Goal: Task Accomplishment & Management: Complete application form

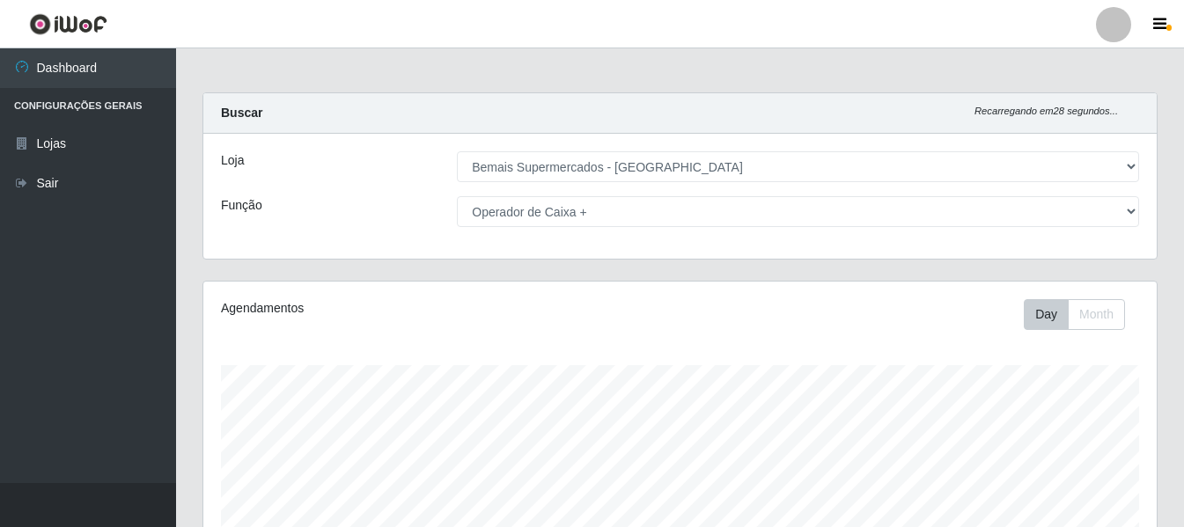
select select "249"
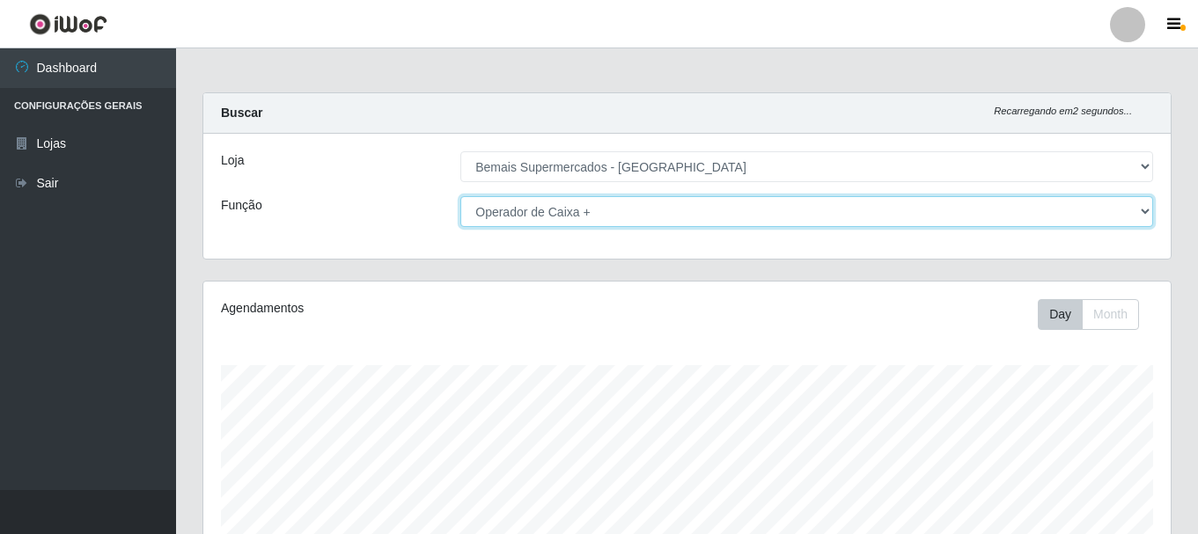
drag, startPoint x: 1137, startPoint y: 211, endPoint x: 1118, endPoint y: 214, distance: 18.7
click at [1137, 211] on select "[Selecione...] ASG ASG + ASG ++ Auxiliar de Depósito Auxiliar de Depósito + Aux…" at bounding box center [806, 211] width 693 height 31
click at [460, 196] on select "[Selecione...] ASG ASG + ASG ++ Auxiliar de Depósito Auxiliar de Depósito + Aux…" at bounding box center [806, 211] width 693 height 31
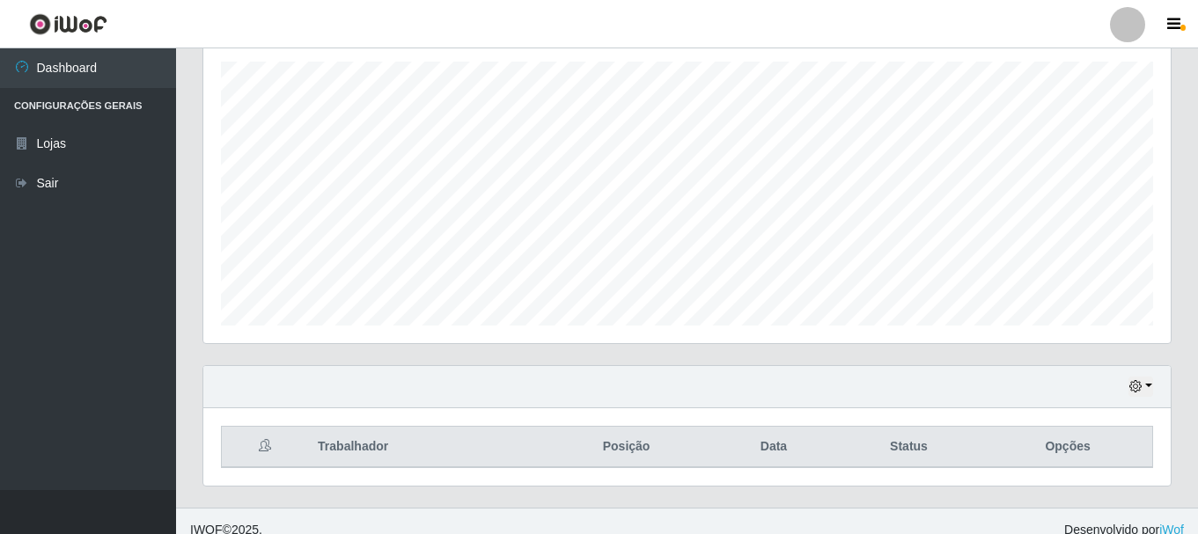
scroll to position [321, 0]
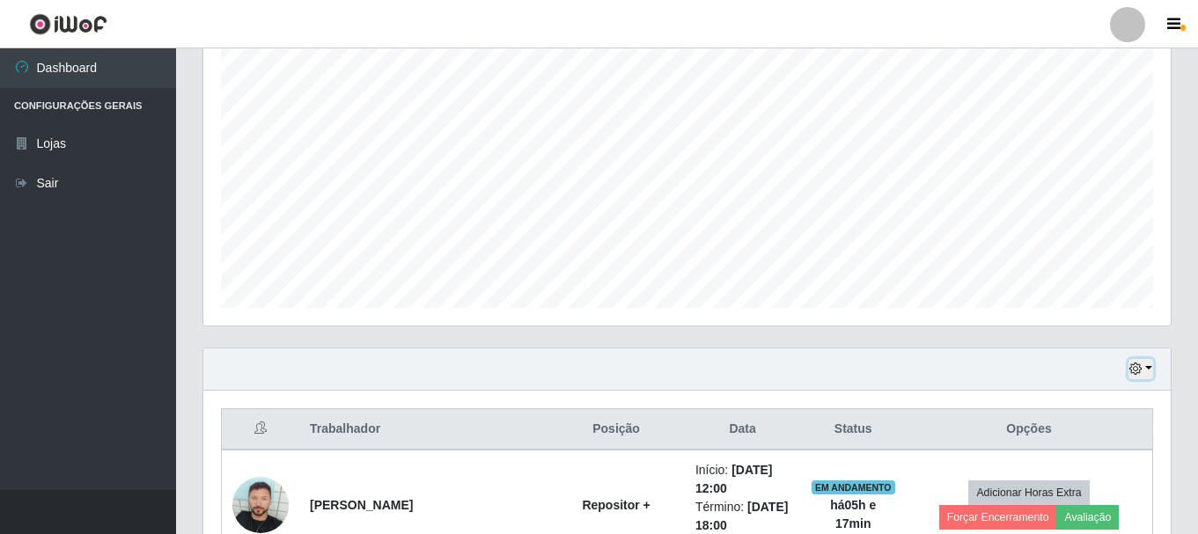
click at [1139, 361] on button "button" at bounding box center [1140, 369] width 25 height 20
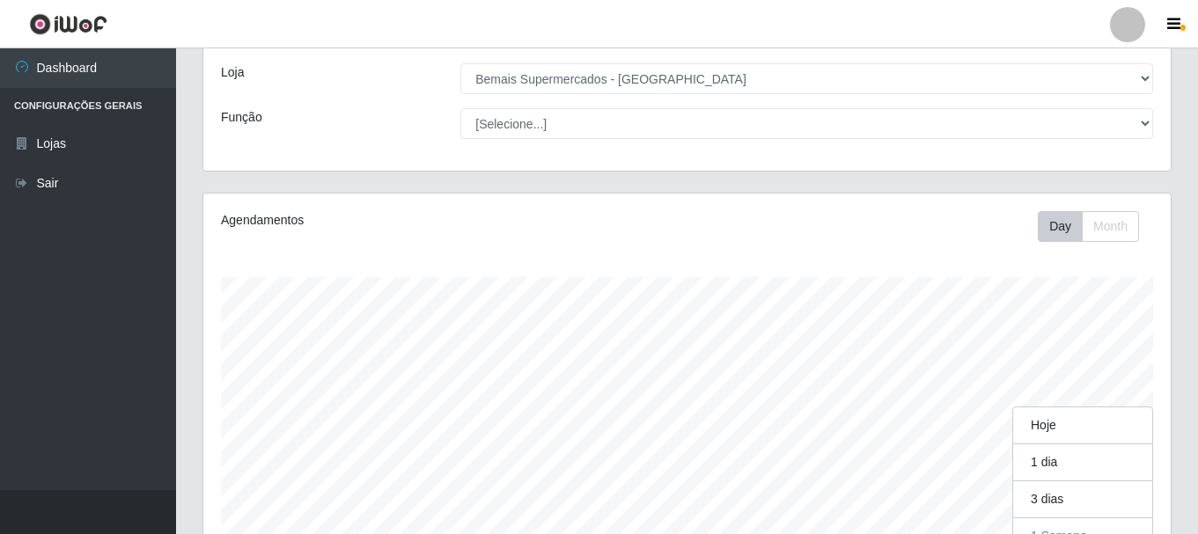
scroll to position [57, 0]
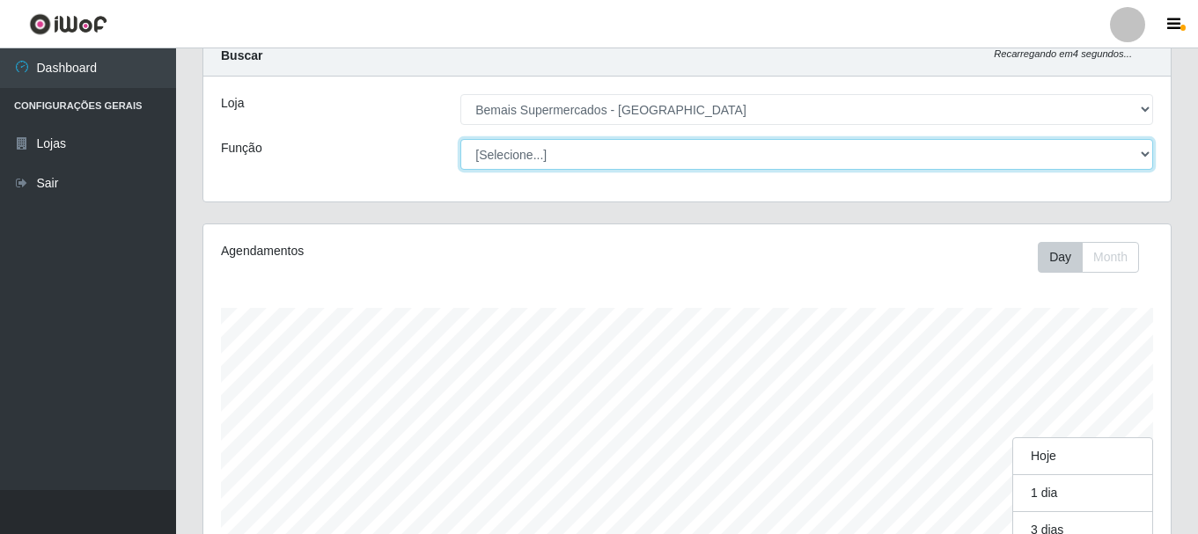
click at [708, 155] on select "[Selecione...] ASG ASG + ASG ++ Auxiliar de Depósito Auxiliar de Depósito + Aux…" at bounding box center [806, 154] width 693 height 31
click at [460, 139] on select "[Selecione...] ASG ASG + ASG ++ Auxiliar de Depósito Auxiliar de Depósito + Aux…" at bounding box center [806, 154] width 693 height 31
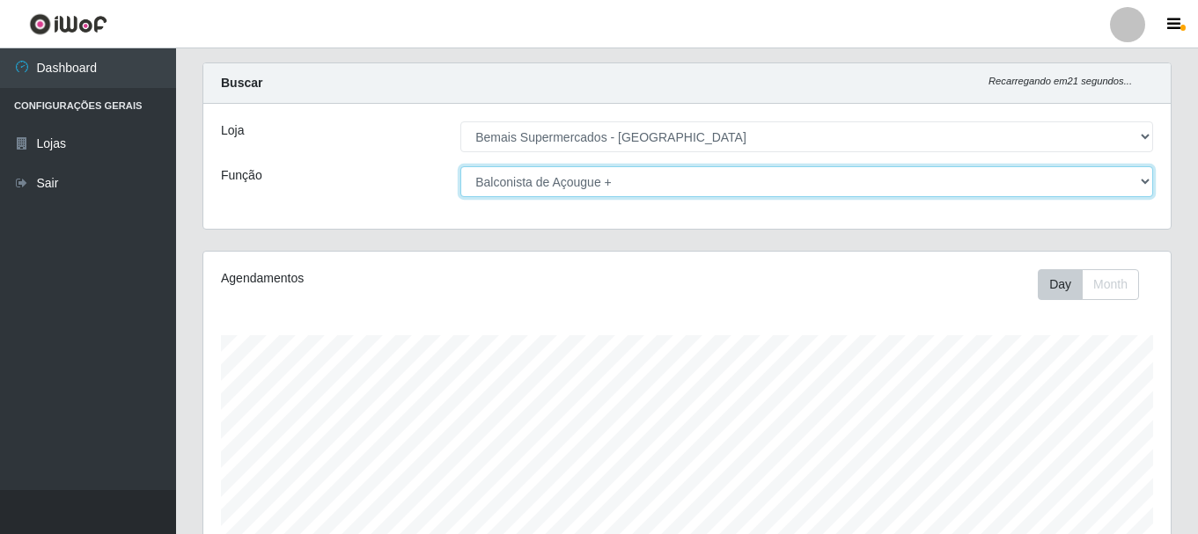
scroll to position [0, 0]
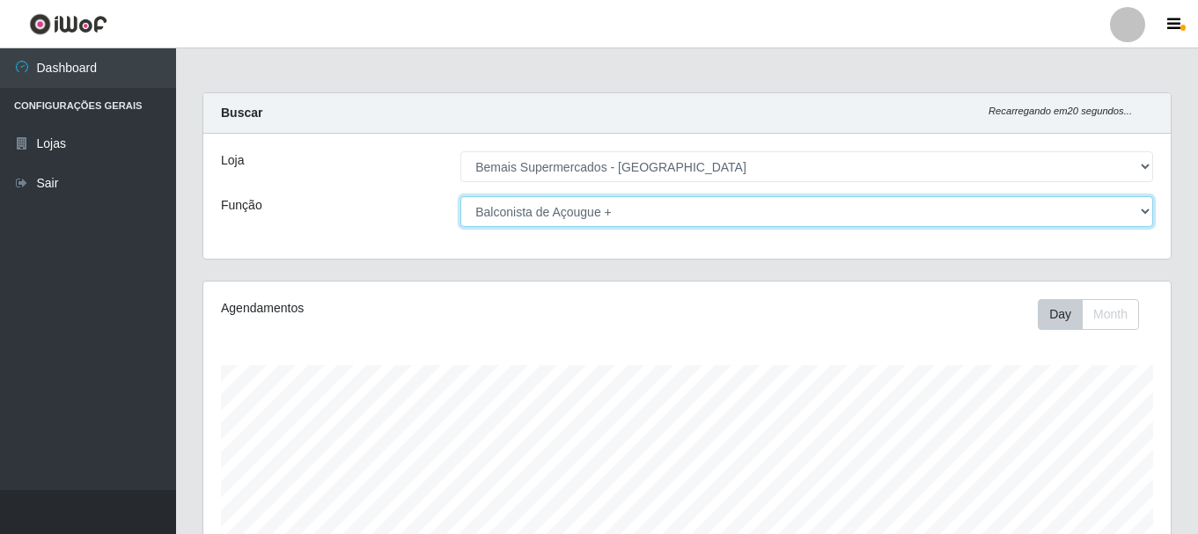
click at [608, 213] on select "[Selecione...] ASG ASG + ASG ++ Auxiliar de Depósito Auxiliar de Depósito + Aux…" at bounding box center [806, 211] width 693 height 31
click at [460, 196] on select "[Selecione...] ASG ASG + ASG ++ Auxiliar de Depósito Auxiliar de Depósito + Aux…" at bounding box center [806, 211] width 693 height 31
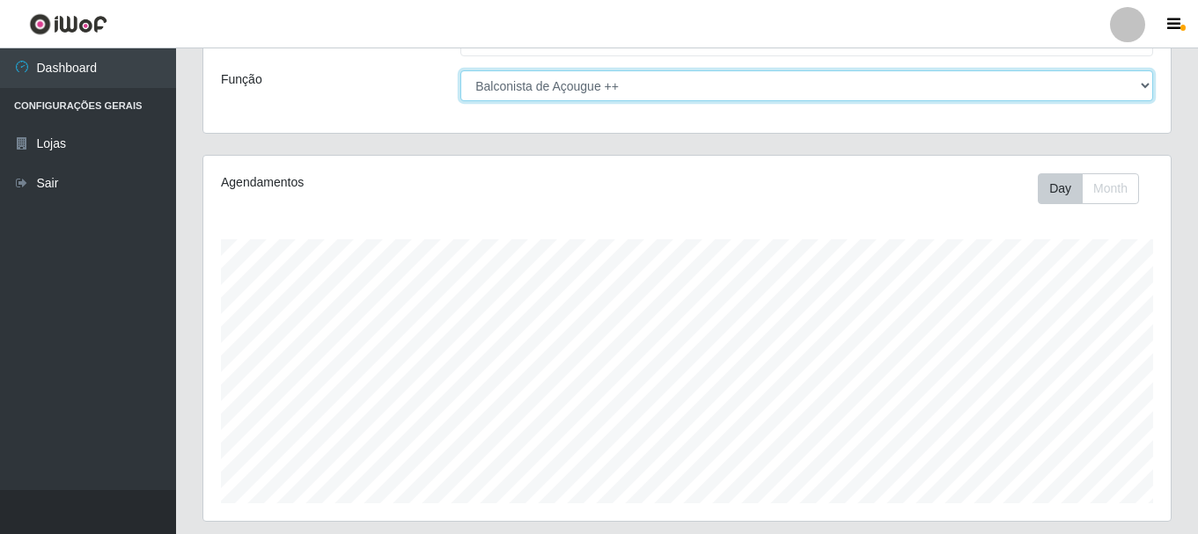
scroll to position [321, 0]
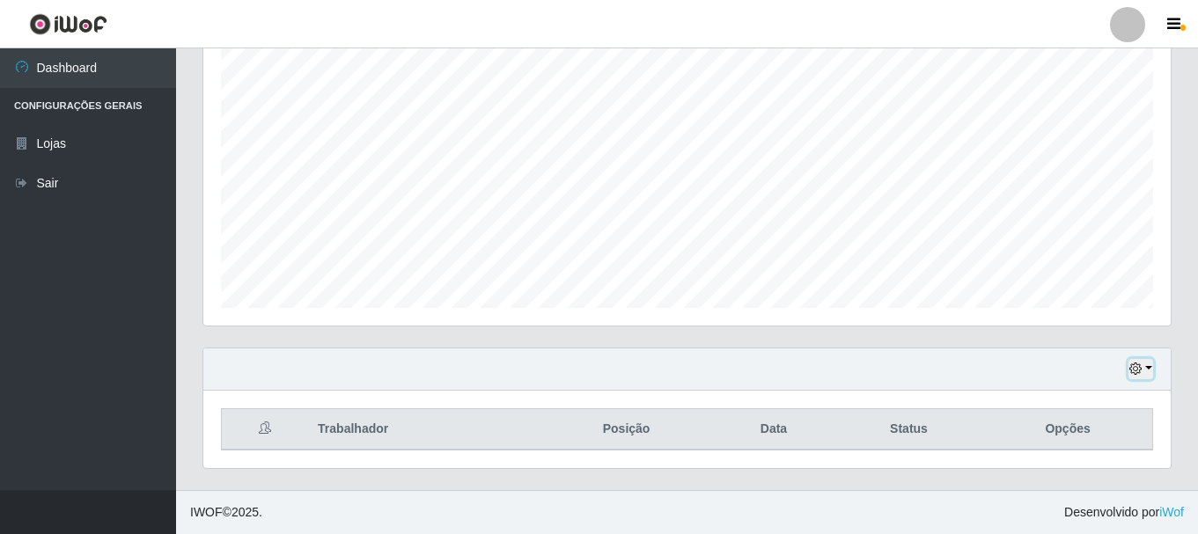
click at [1146, 363] on button "button" at bounding box center [1140, 369] width 25 height 20
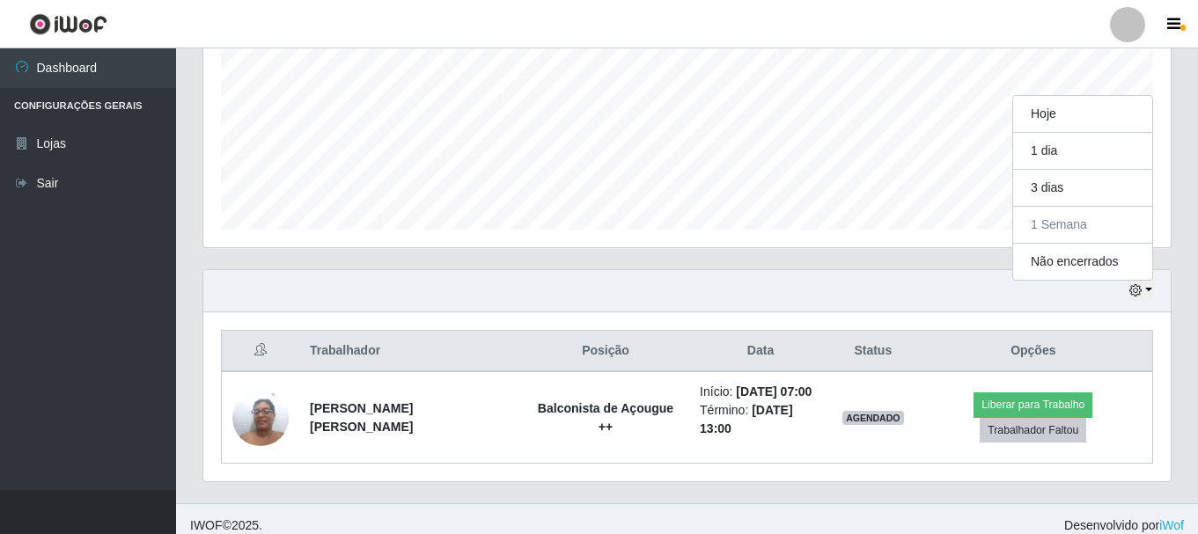
scroll to position [0, 0]
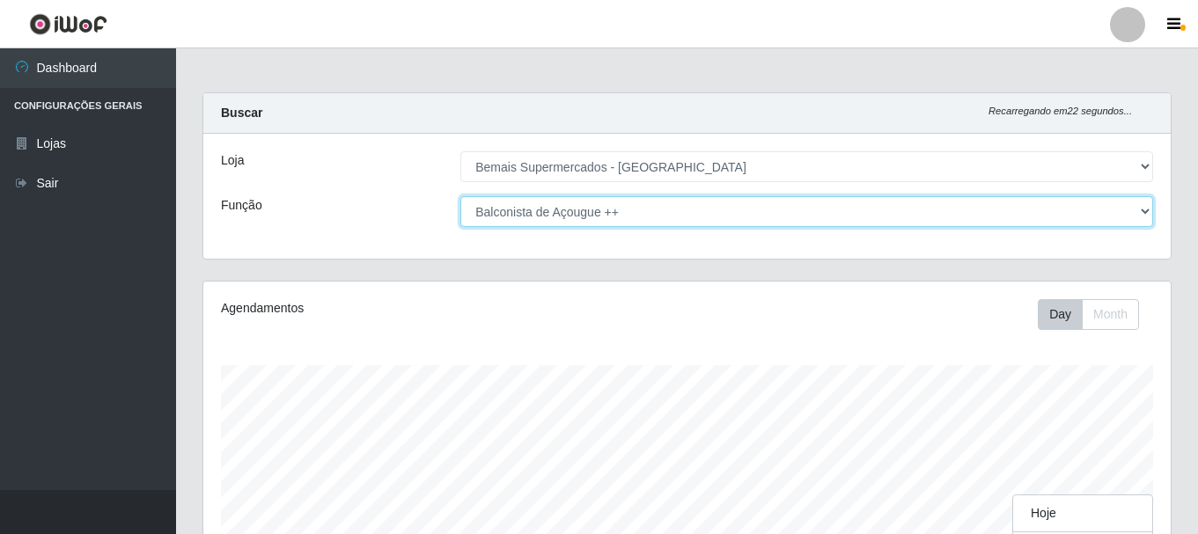
click at [663, 209] on select "[Selecione...] ASG ASG + ASG ++ Auxiliar de Depósito Auxiliar de Depósito + Aux…" at bounding box center [806, 211] width 693 height 31
click at [642, 215] on select "[Selecione...] ASG ASG + ASG ++ Auxiliar de Depósito Auxiliar de Depósito + Aux…" at bounding box center [806, 211] width 693 height 31
click at [460, 196] on select "[Selecione...] ASG ASG + ASG ++ Auxiliar de Depósito Auxiliar de Depósito + Aux…" at bounding box center [806, 211] width 693 height 31
click at [619, 209] on select "[Selecione...] ASG ASG + ASG ++ Auxiliar de Depósito Auxiliar de Depósito + Aux…" at bounding box center [806, 211] width 693 height 31
click at [460, 196] on select "[Selecione...] ASG ASG + ASG ++ Auxiliar de Depósito Auxiliar de Depósito + Aux…" at bounding box center [806, 211] width 693 height 31
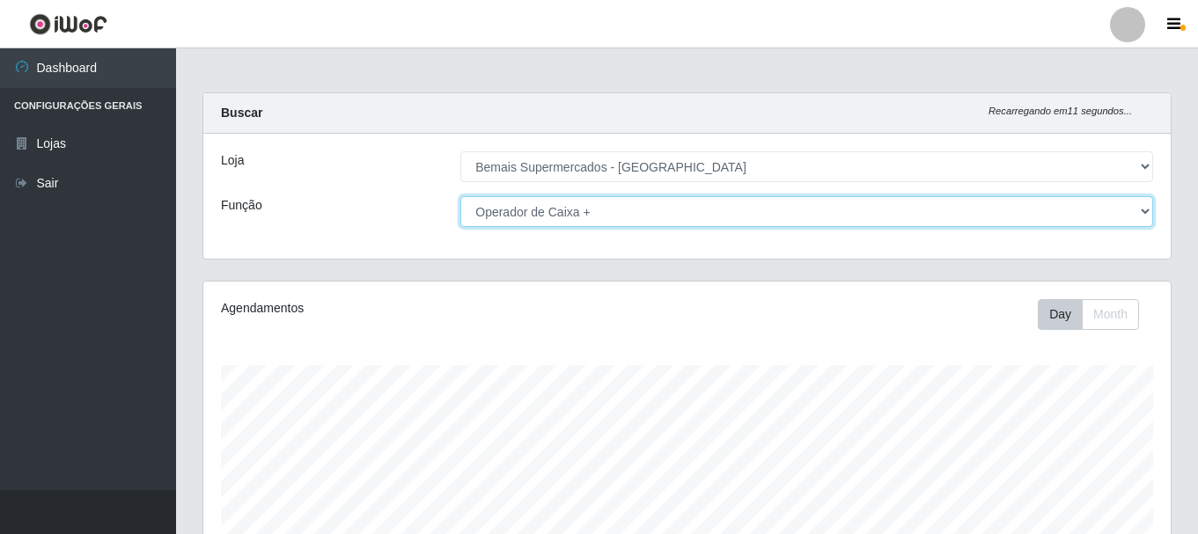
click at [627, 214] on select "[Selecione...] ASG ASG + ASG ++ Auxiliar de Depósito Auxiliar de Depósito + Aux…" at bounding box center [806, 211] width 693 height 31
click at [460, 196] on select "[Selecione...] ASG ASG + ASG ++ Auxiliar de Depósito Auxiliar de Depósito + Aux…" at bounding box center [806, 211] width 693 height 31
click at [593, 214] on select "[Selecione...] ASG ASG + ASG ++ Auxiliar de Depósito Auxiliar de Depósito + Aux…" at bounding box center [806, 211] width 693 height 31
click at [460, 196] on select "[Selecione...] ASG ASG + ASG ++ Auxiliar de Depósito Auxiliar de Depósito + Aux…" at bounding box center [806, 211] width 693 height 31
click at [755, 210] on select "[Selecione...] ASG ASG + ASG ++ Auxiliar de Depósito Auxiliar de Depósito + Aux…" at bounding box center [806, 211] width 693 height 31
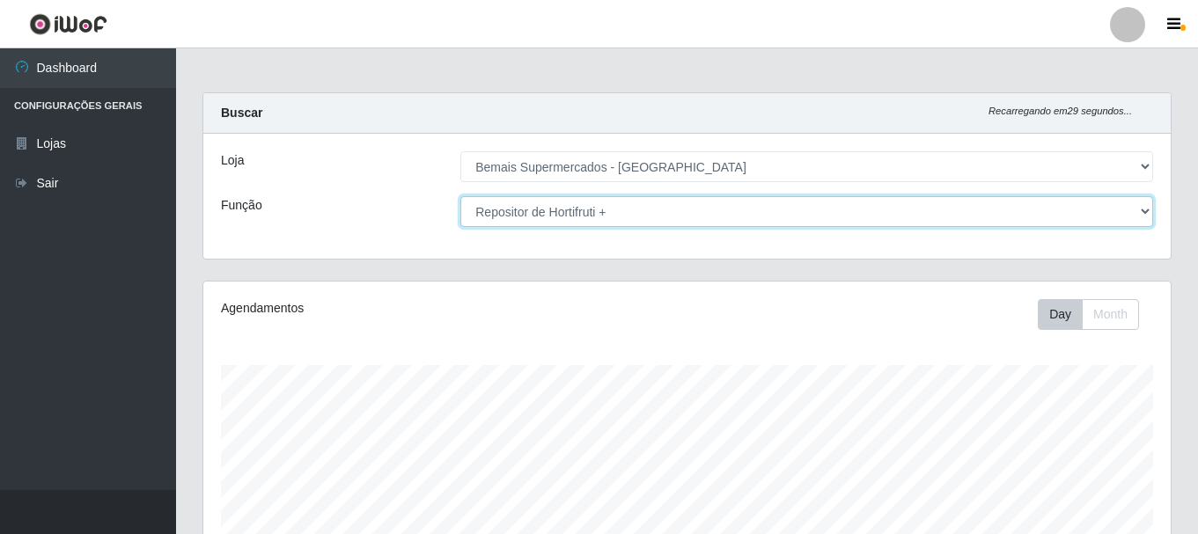
click at [717, 216] on select "[Selecione...] ASG ASG + ASG ++ Auxiliar de Depósito Auxiliar de Depósito + Aux…" at bounding box center [806, 211] width 693 height 31
click at [460, 196] on select "[Selecione...] ASG ASG + ASG ++ Auxiliar de Depósito Auxiliar de Depósito + Aux…" at bounding box center [806, 211] width 693 height 31
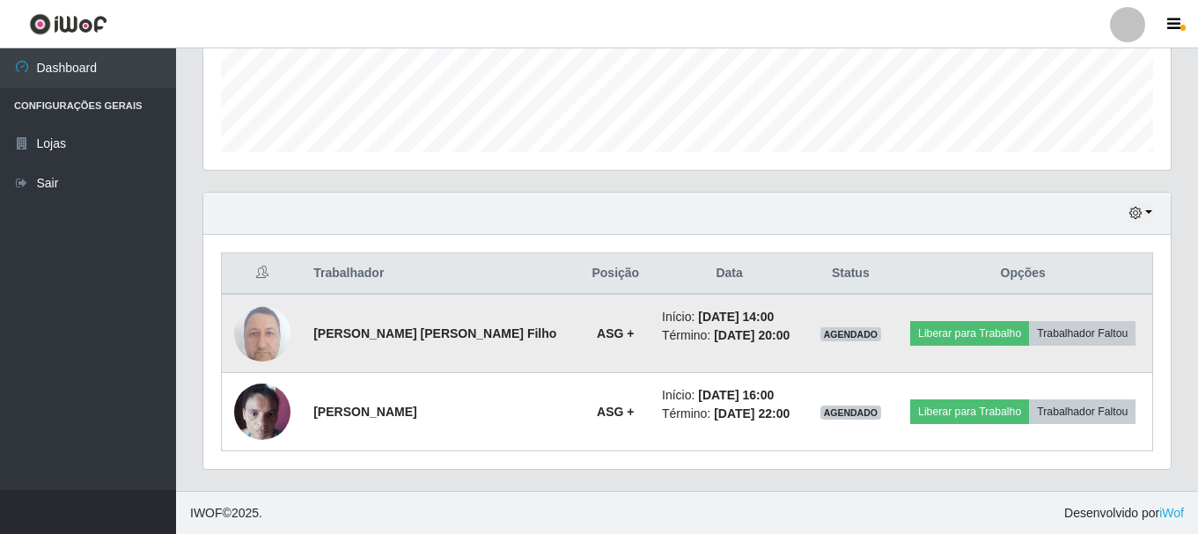
scroll to position [478, 0]
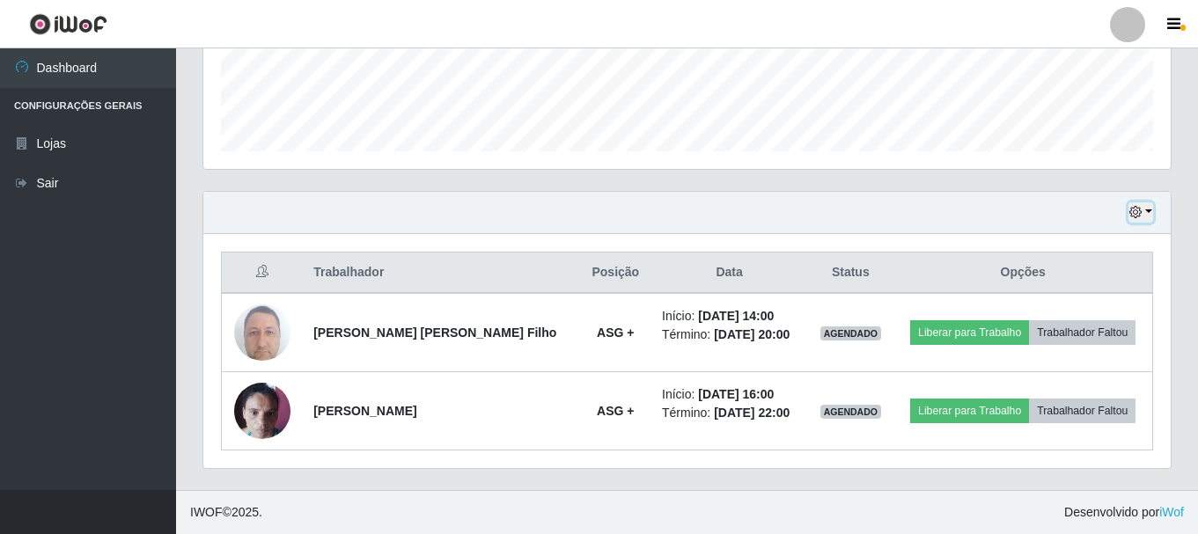
click at [1141, 204] on button "button" at bounding box center [1140, 212] width 25 height 20
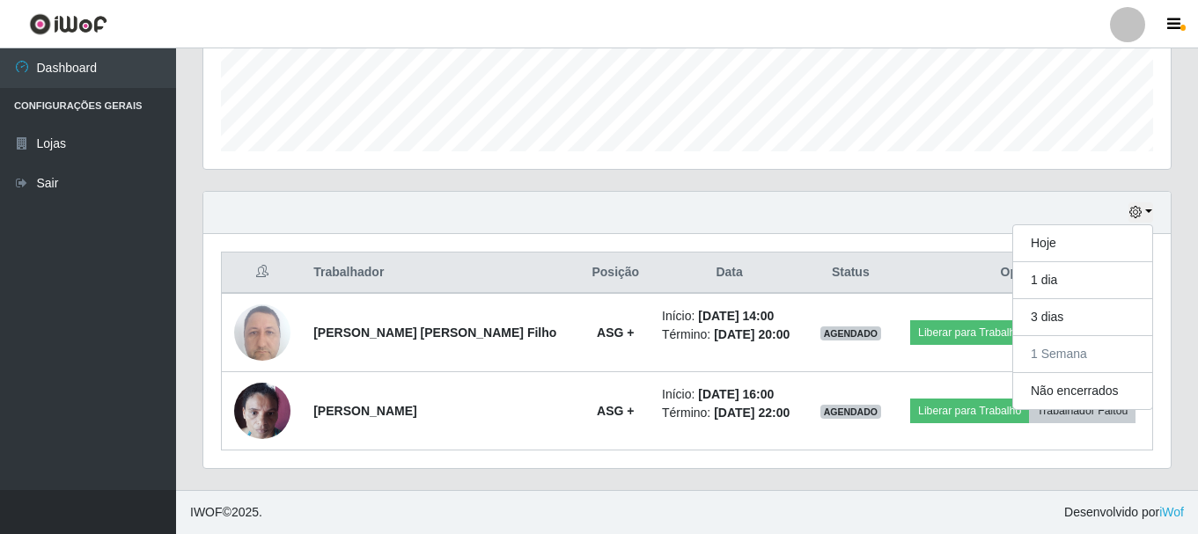
click at [921, 215] on div "Hoje 1 dia 3 dias 1 Semana Não encerrados" at bounding box center [686, 213] width 967 height 42
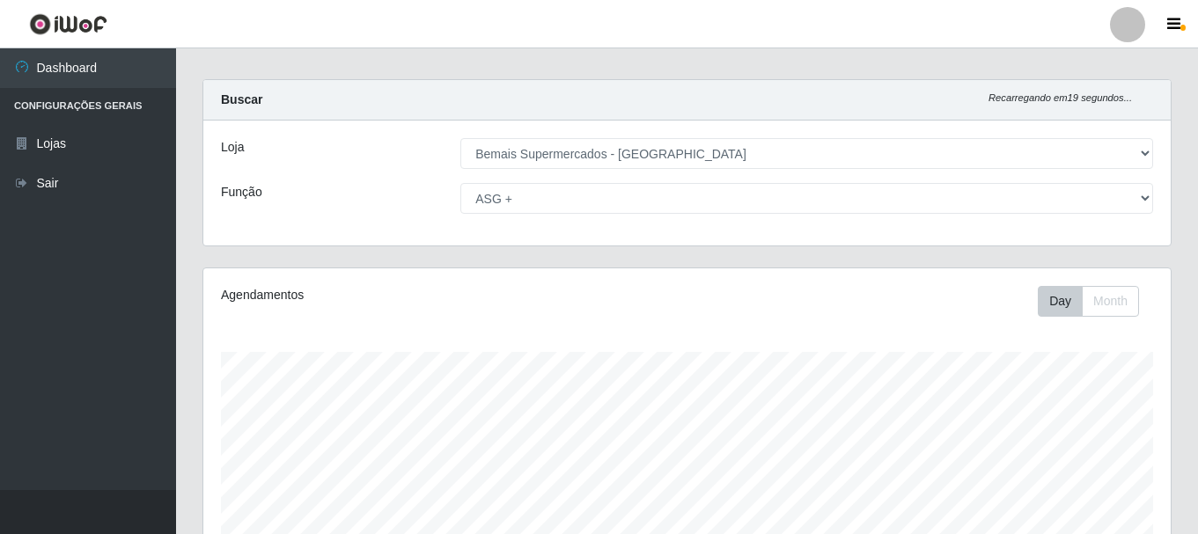
scroll to position [0, 0]
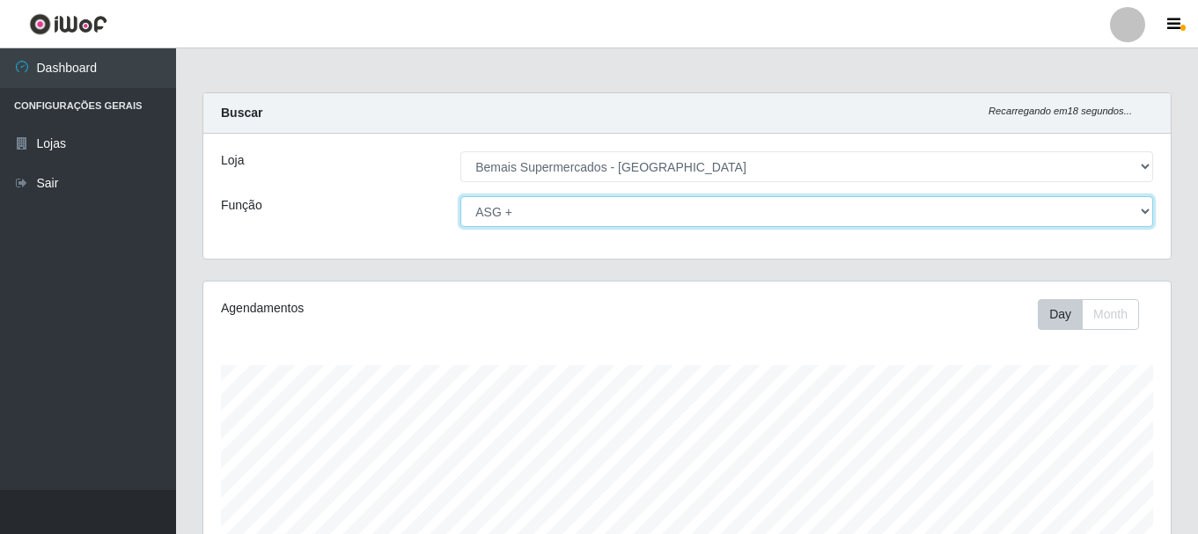
click at [728, 217] on select "[Selecione...] ASG ASG + ASG ++ Auxiliar de Depósito Auxiliar de Depósito + Aux…" at bounding box center [806, 211] width 693 height 31
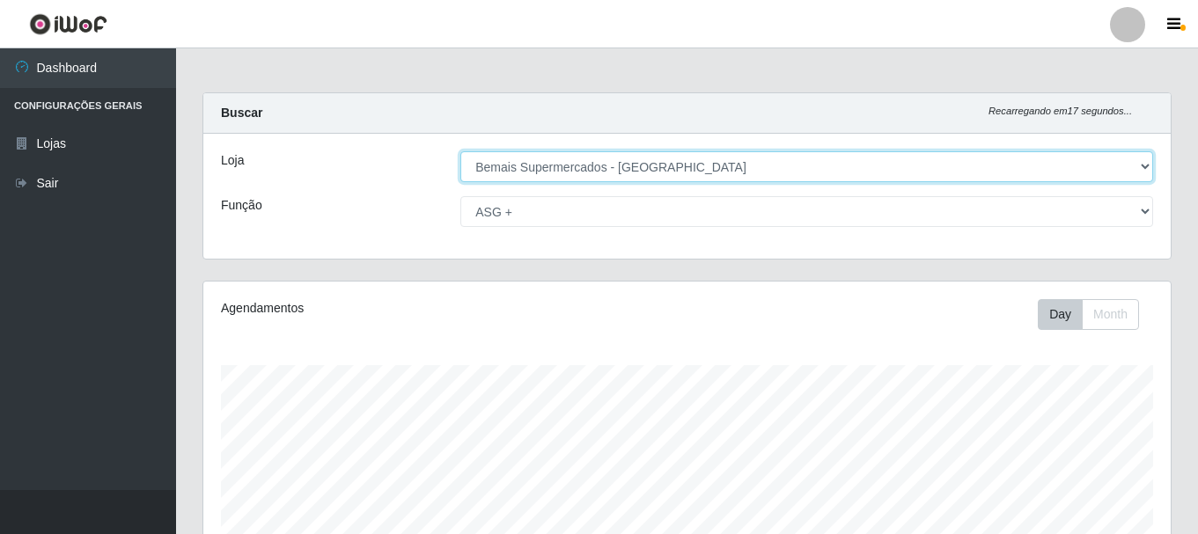
click at [714, 171] on select "[Selecione...] Bemais Supermercados - [GEOGRAPHIC_DATA]" at bounding box center [806, 166] width 693 height 31
click at [460, 151] on select "[Selecione...] Bemais Supermercados - [GEOGRAPHIC_DATA]" at bounding box center [806, 166] width 693 height 31
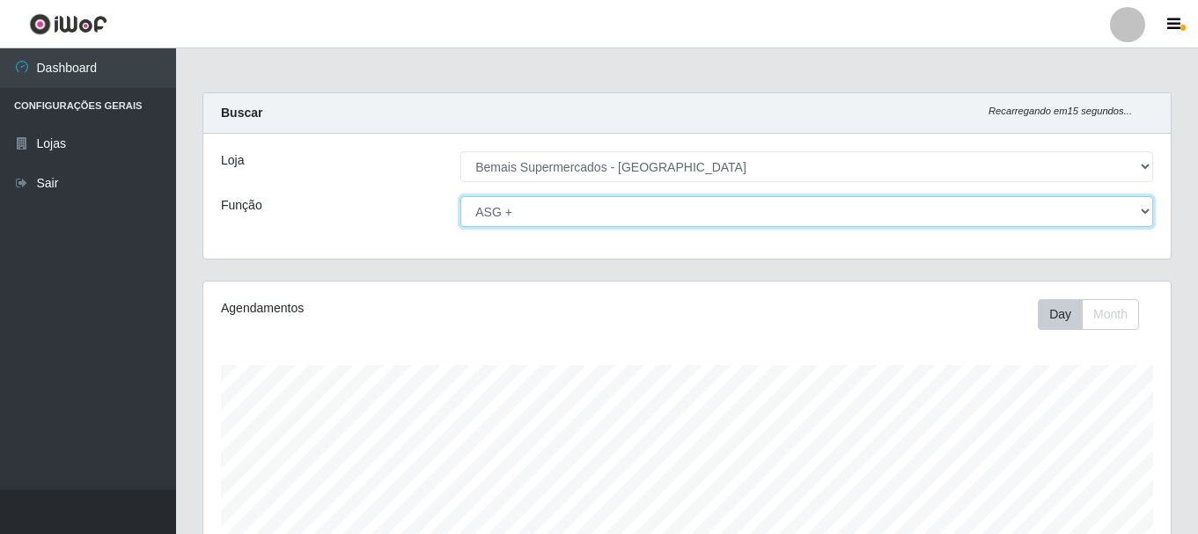
click at [703, 213] on select "[Selecione...] ASG ASG + ASG ++ Auxiliar de Depósito Auxiliar de Depósito + Aux…" at bounding box center [806, 211] width 693 height 31
click at [460, 196] on select "[Selecione...] ASG ASG + ASG ++ Auxiliar de Depósito Auxiliar de Depósito + Aux…" at bounding box center [806, 211] width 693 height 31
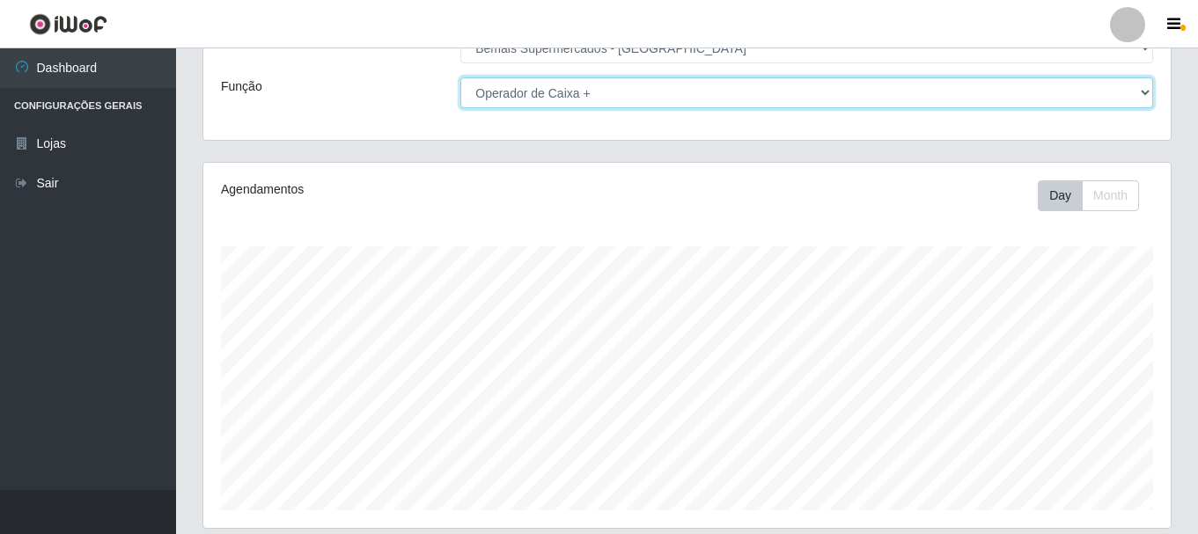
scroll to position [88, 0]
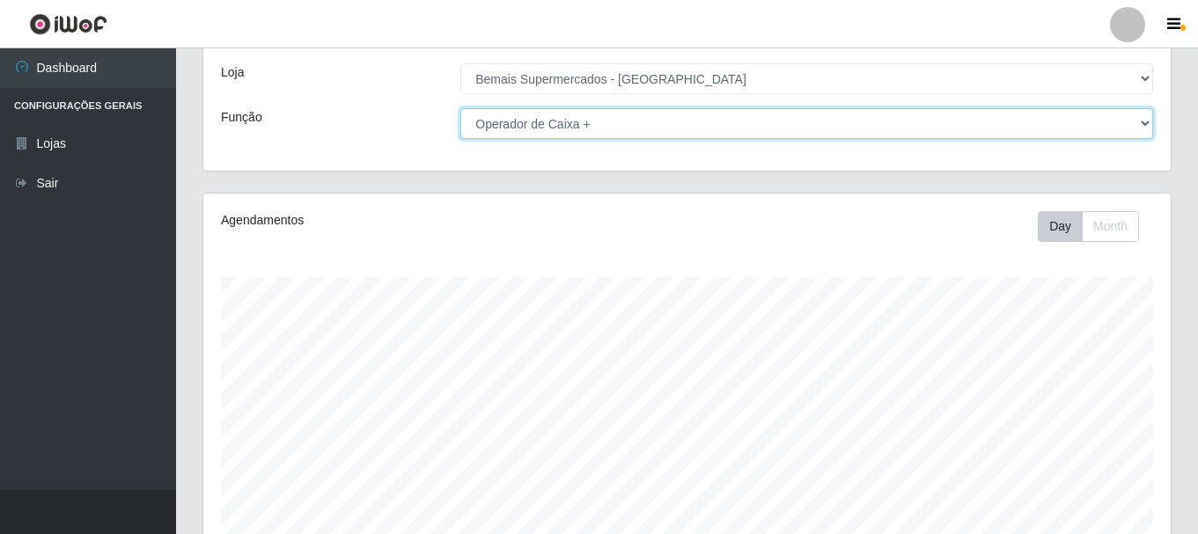
click at [595, 128] on select "[Selecione...] ASG ASG + ASG ++ Auxiliar de Depósito Auxiliar de Depósito + Aux…" at bounding box center [806, 123] width 693 height 31
click at [460, 108] on select "[Selecione...] ASG ASG + ASG ++ Auxiliar de Depósito Auxiliar de Depósito + Aux…" at bounding box center [806, 123] width 693 height 31
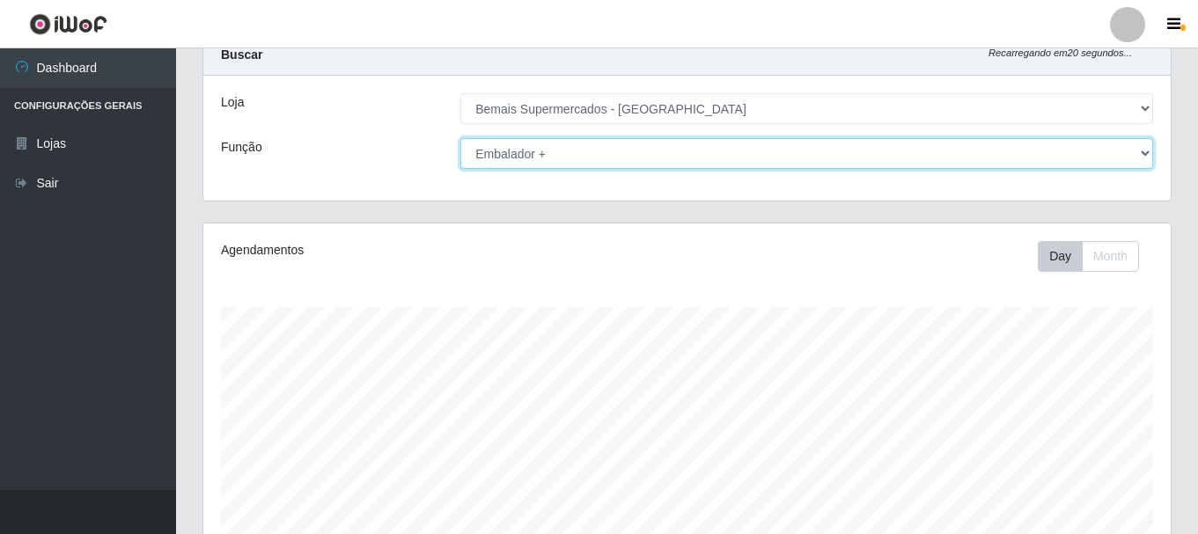
scroll to position [57, 0]
drag, startPoint x: 605, startPoint y: 153, endPoint x: 605, endPoint y: 165, distance: 11.5
click at [605, 153] on select "[Selecione...] ASG ASG + ASG ++ Auxiliar de Depósito Auxiliar de Depósito + Aux…" at bounding box center [806, 154] width 693 height 31
select select "1"
click at [460, 139] on select "[Selecione...] ASG ASG + ASG ++ Auxiliar de Depósito Auxiliar de Depósito + Aux…" at bounding box center [806, 154] width 693 height 31
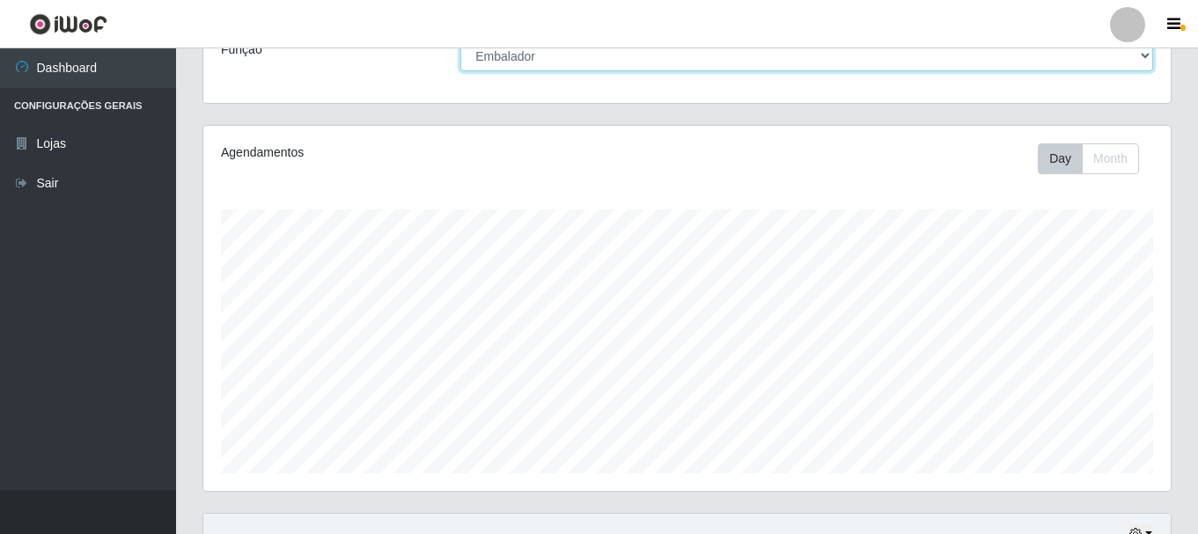
scroll to position [0, 0]
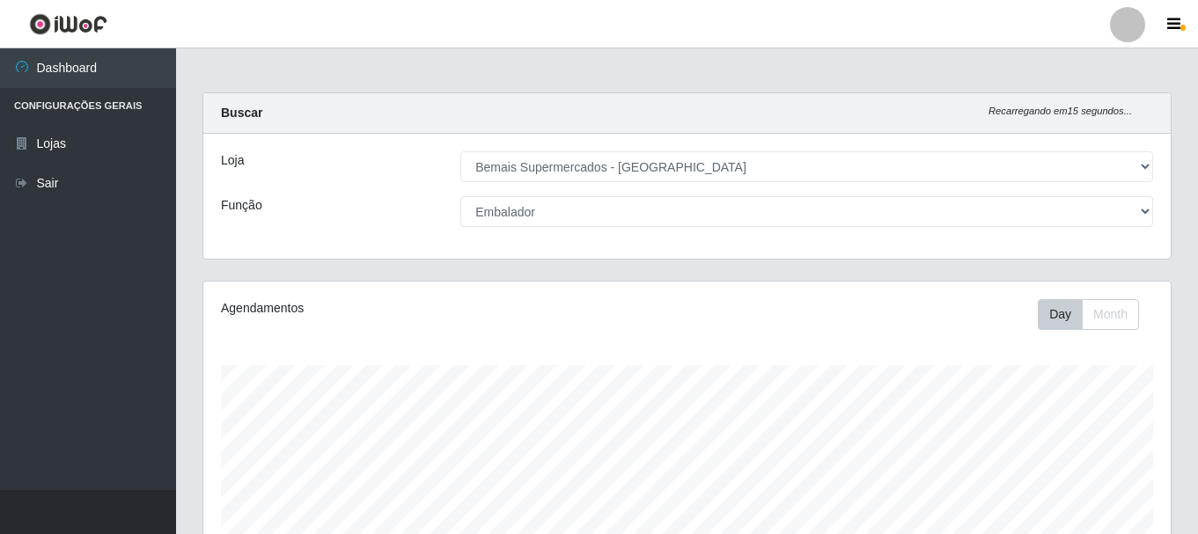
click at [191, 249] on div "Carregando... Buscar Recarregando em 15 segundos... Loja [Selecione...] Bemais …" at bounding box center [686, 186] width 995 height 188
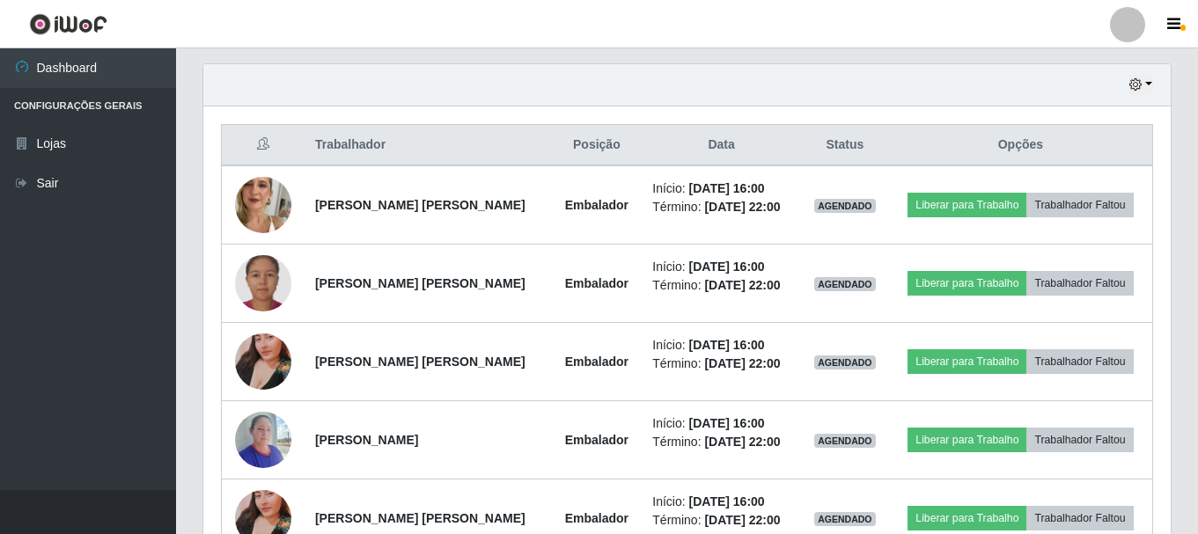
scroll to position [586, 0]
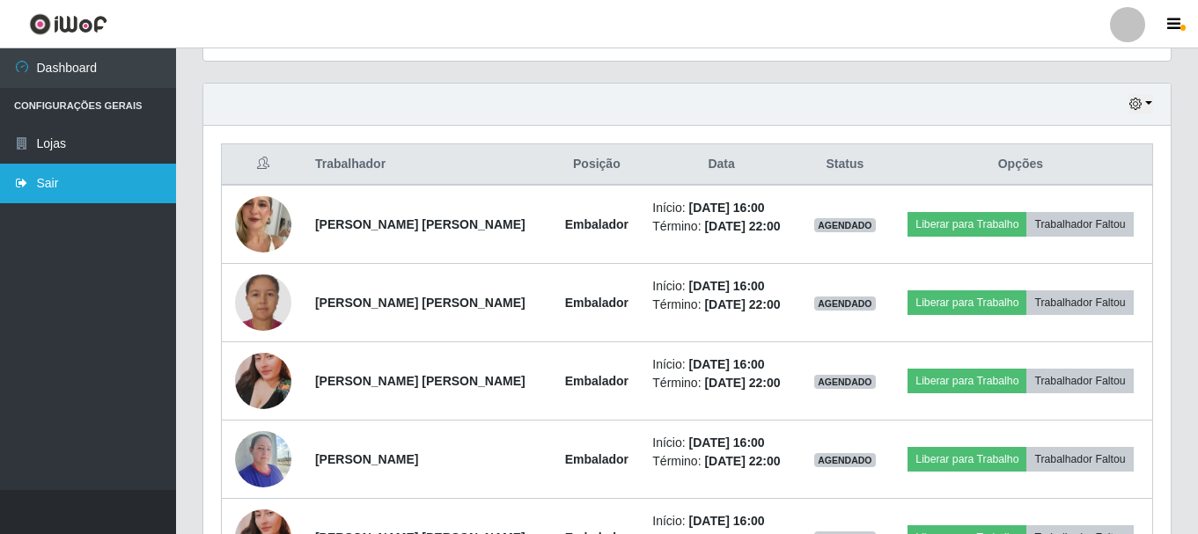
click at [104, 188] on link "Sair" at bounding box center [88, 184] width 176 height 40
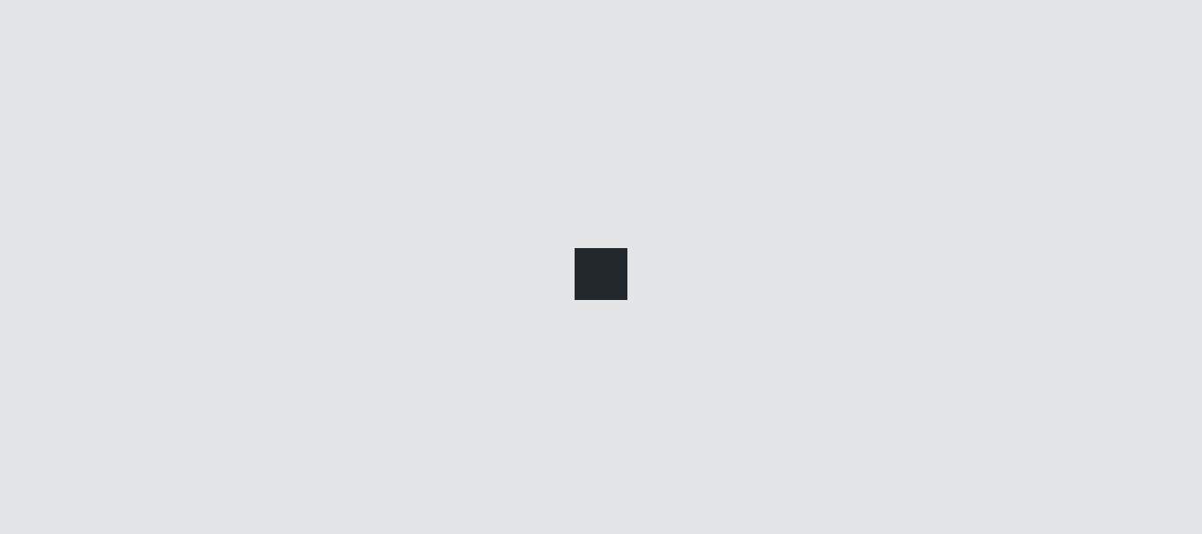
click at [104, 188] on div at bounding box center [601, 267] width 1202 height 534
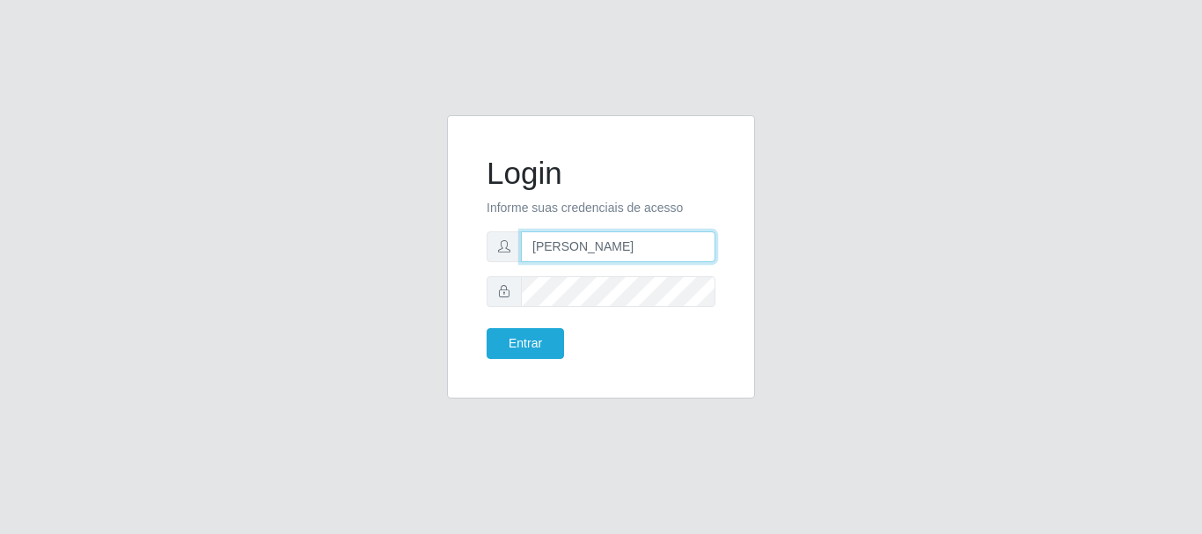
click at [665, 248] on input "[PERSON_NAME]" at bounding box center [618, 246] width 194 height 31
type input "a"
click at [606, 254] on input "text" at bounding box center [618, 246] width 194 height 31
type input "flaviana@b3ruas"
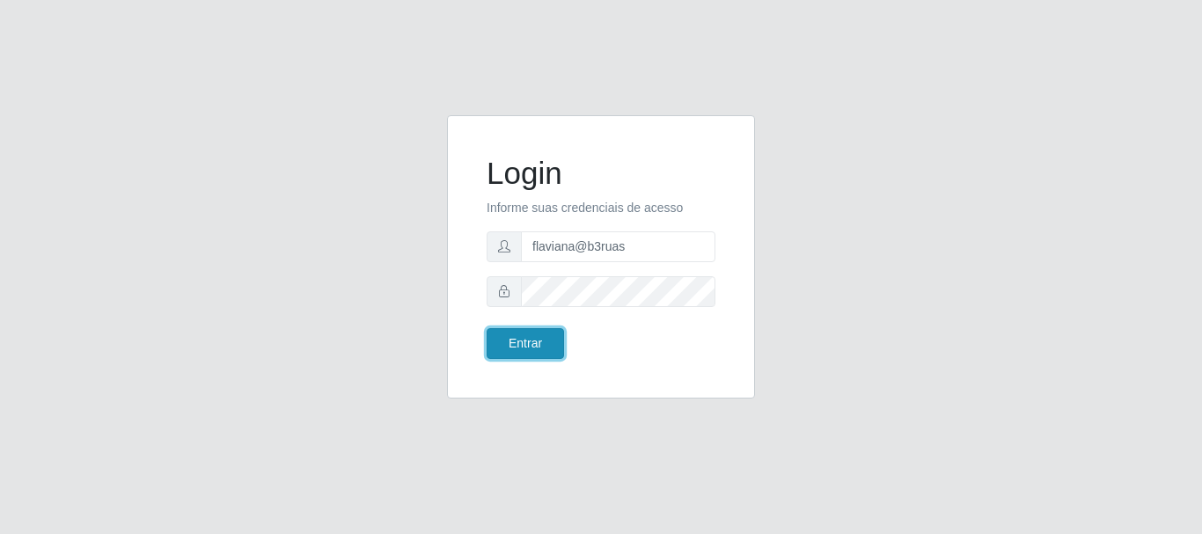
click at [534, 334] on button "Entrar" at bounding box center [525, 343] width 77 height 31
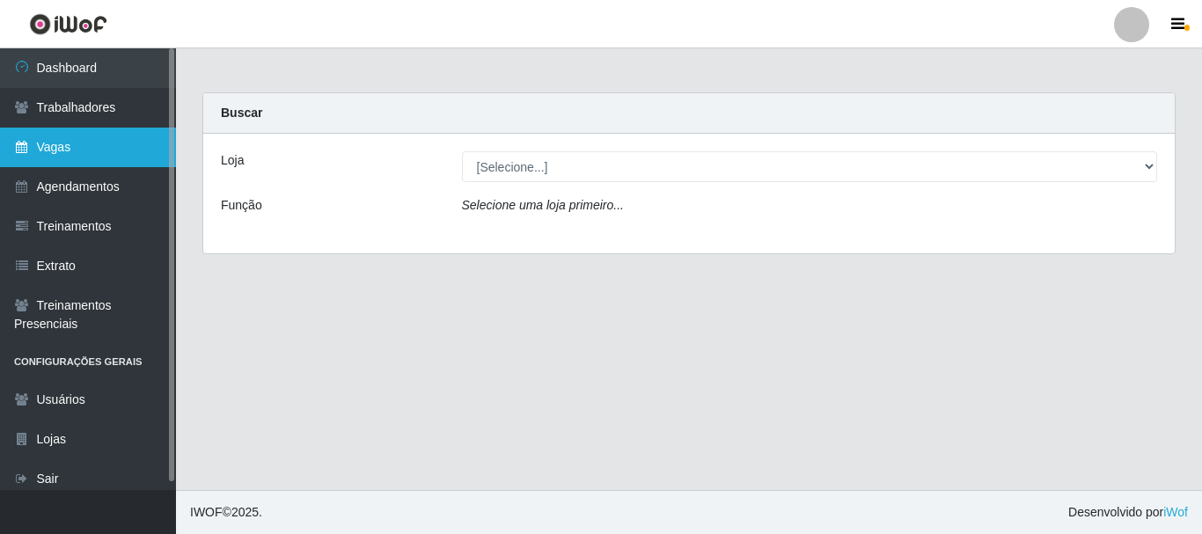
click at [160, 156] on link "Vagas" at bounding box center [88, 148] width 176 height 40
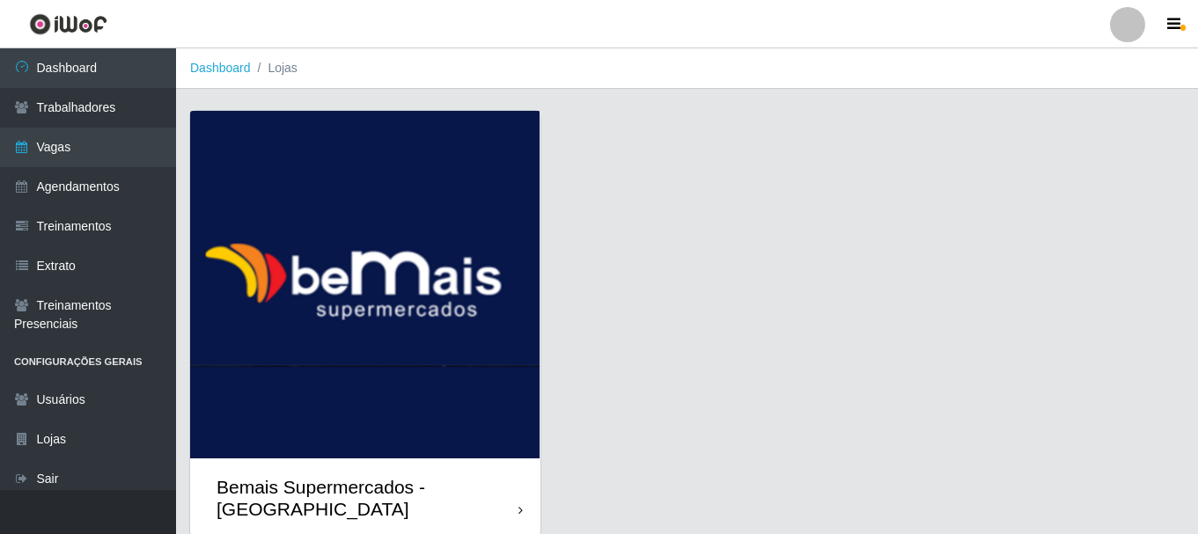
click at [409, 479] on div "Bemais Supermercados - [GEOGRAPHIC_DATA]" at bounding box center [367, 498] width 302 height 44
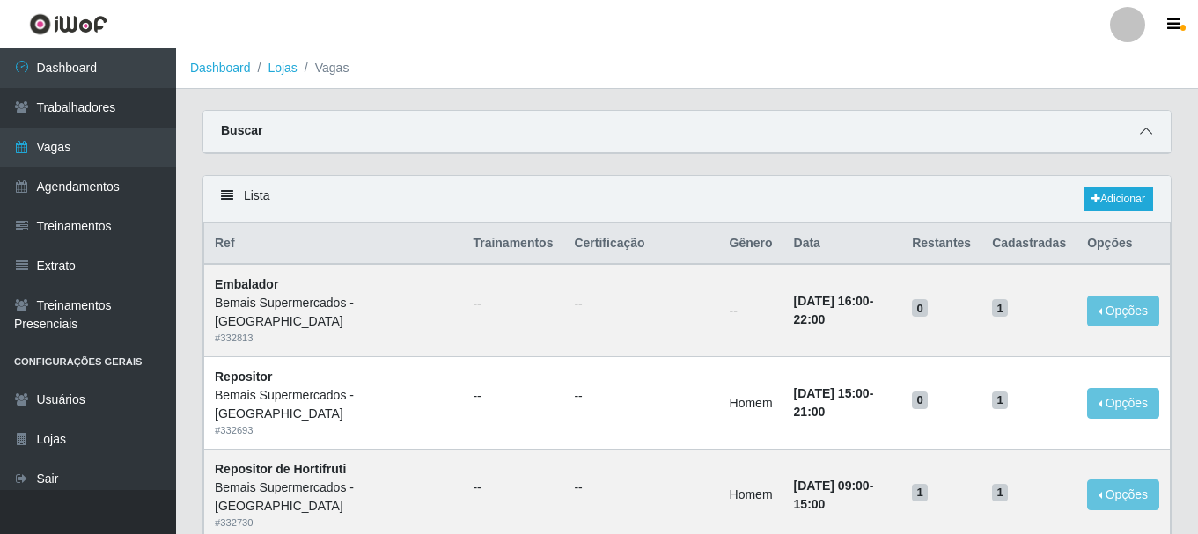
click at [1137, 127] on span at bounding box center [1145, 131] width 21 height 20
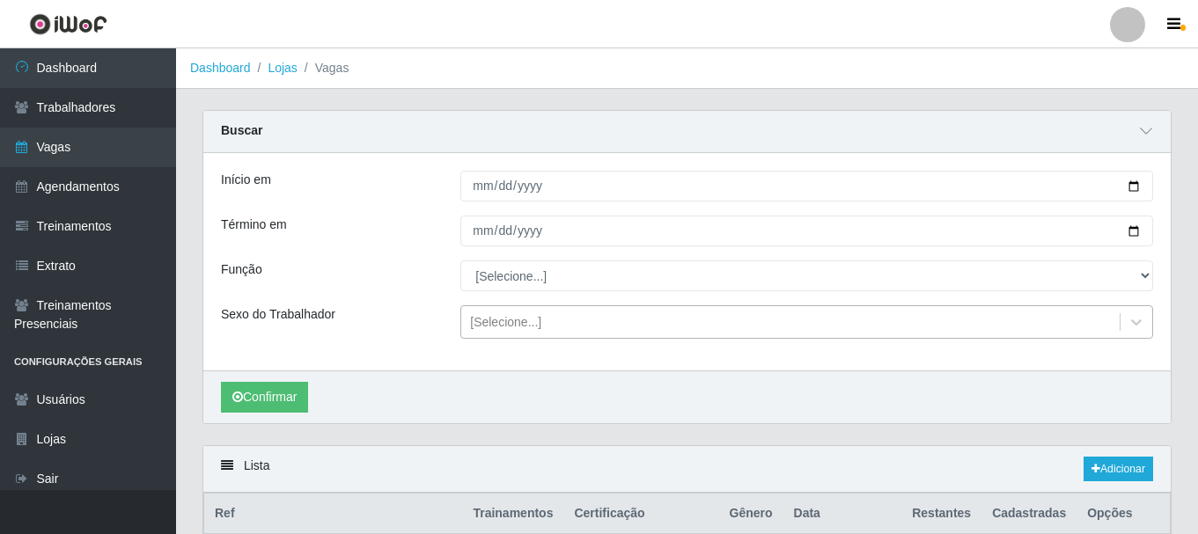
click at [549, 326] on div "[Selecione...]" at bounding box center [790, 322] width 658 height 29
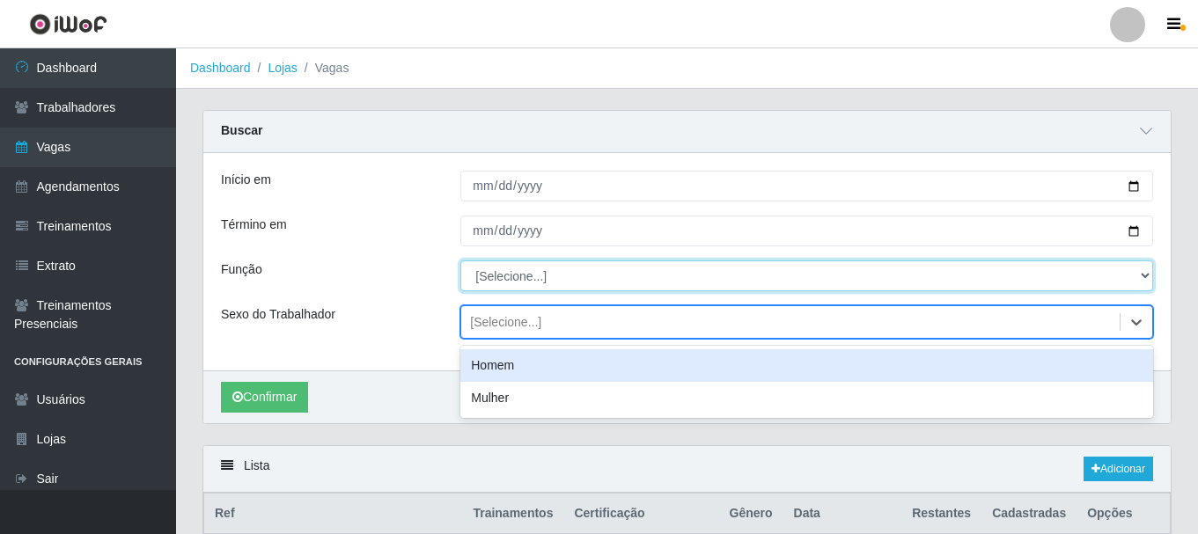
click at [543, 268] on select "[Selecione...] ASG ASG + ASG ++ Auxiliar de Depósito Auxiliar de Depósito + Aux…" at bounding box center [806, 275] width 693 height 31
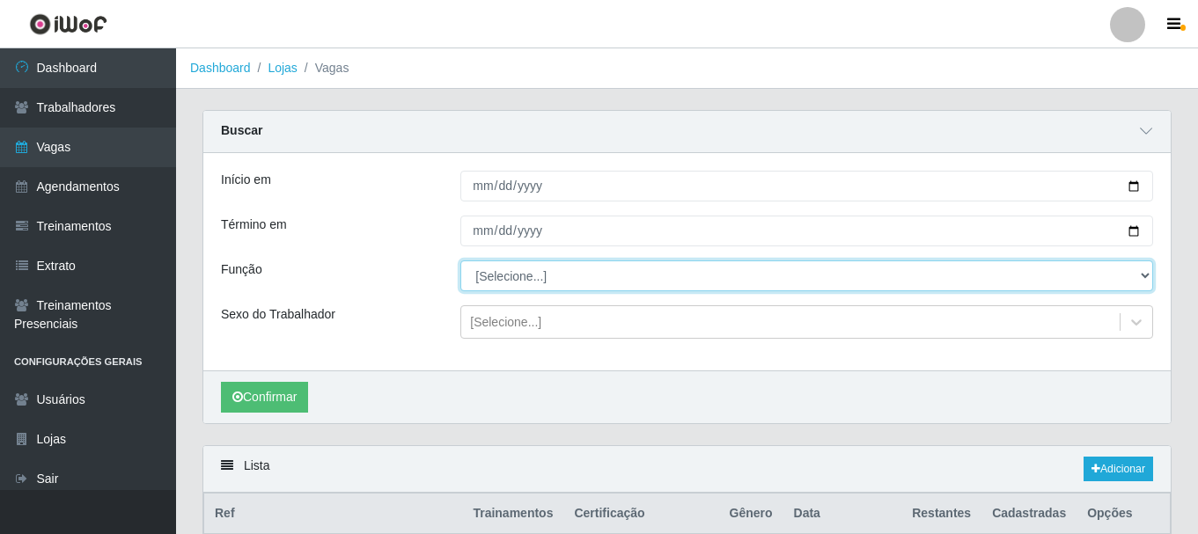
select select "72"
click at [460, 261] on select "[Selecione...] ASG ASG + ASG ++ Auxiliar de Depósito Auxiliar de Depósito + Aux…" at bounding box center [806, 275] width 693 height 31
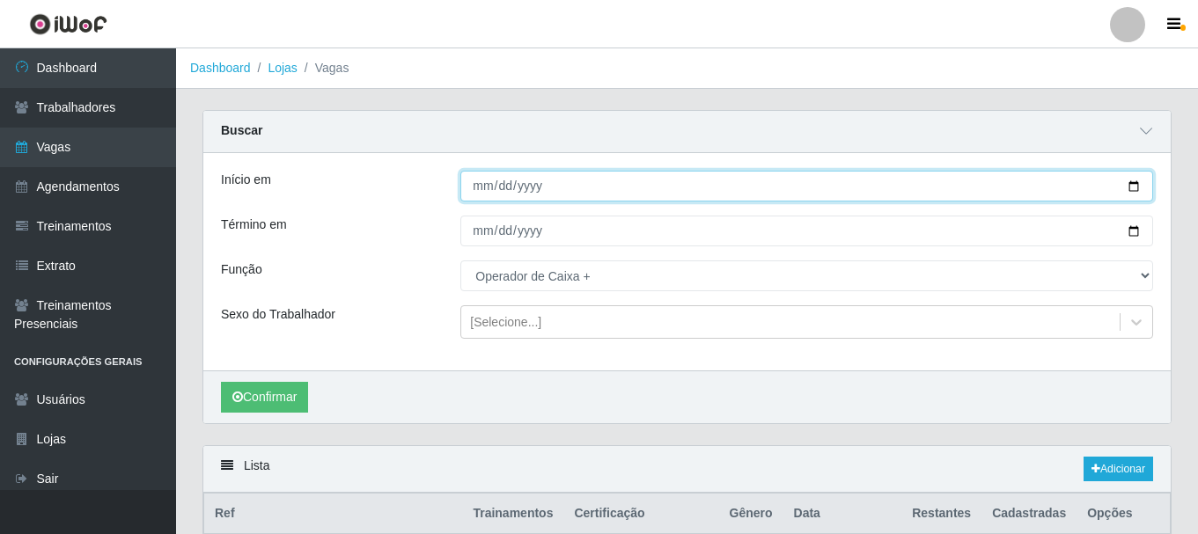
click at [1134, 187] on input "Início em" at bounding box center [806, 186] width 693 height 31
type input "[DATE]"
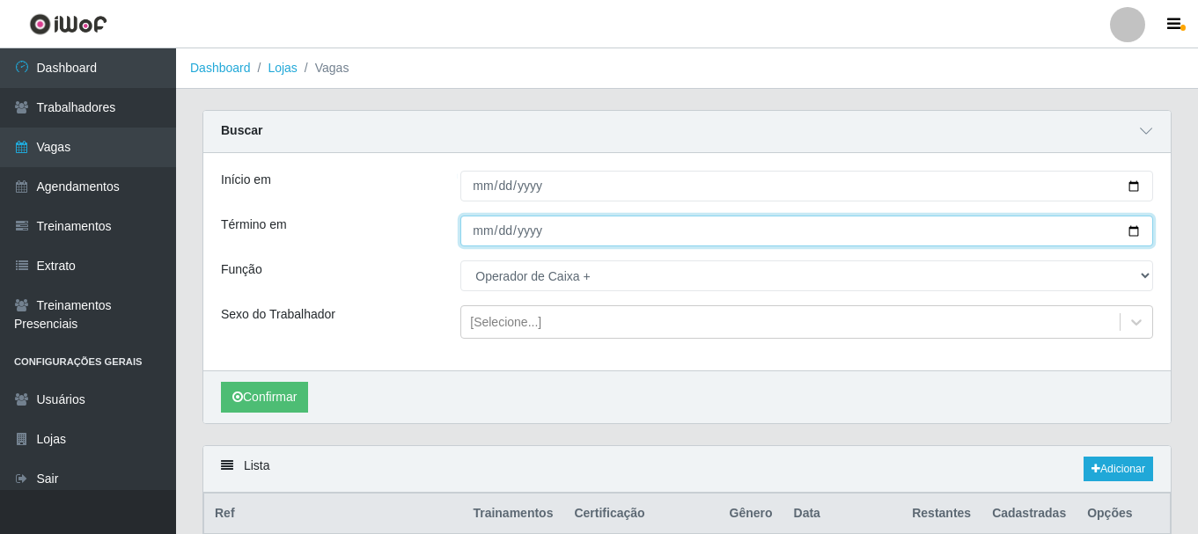
click at [1130, 234] on input "Término em" at bounding box center [806, 231] width 693 height 31
type input "[DATE]"
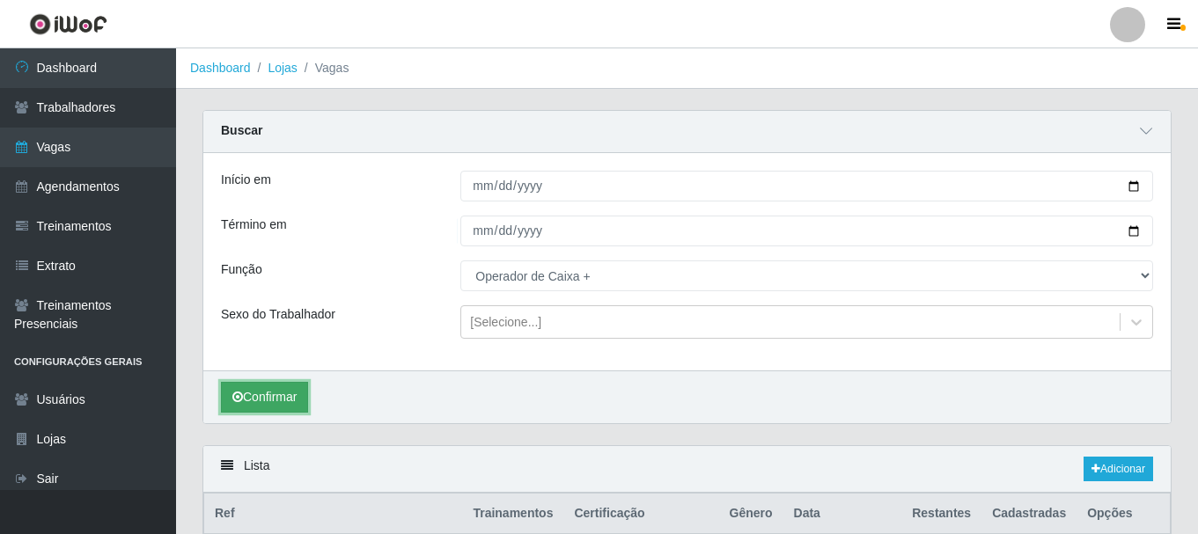
click at [260, 397] on button "Confirmar" at bounding box center [264, 397] width 87 height 31
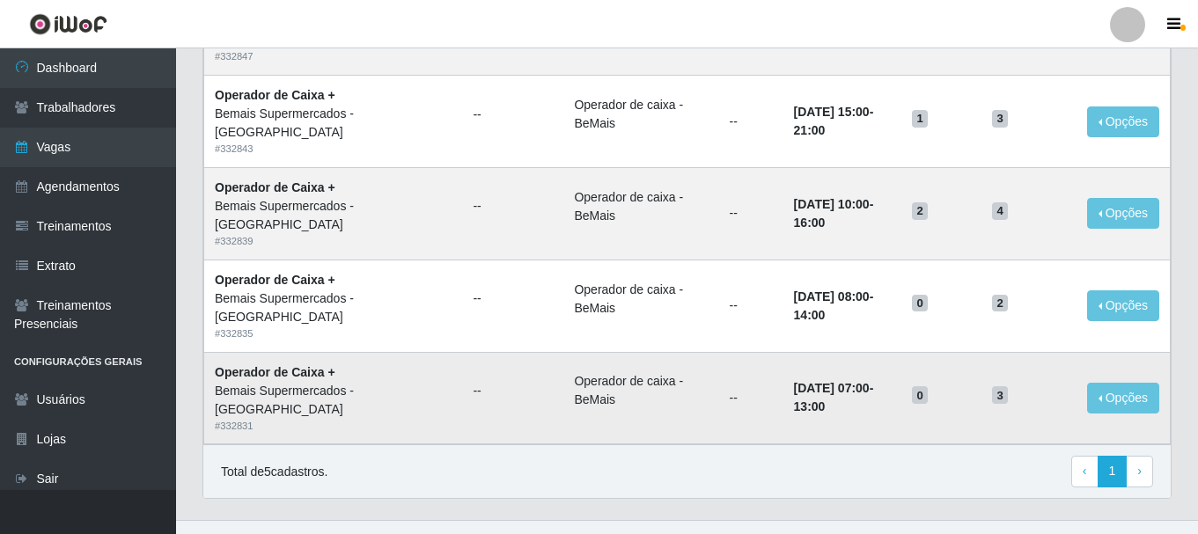
scroll to position [583, 0]
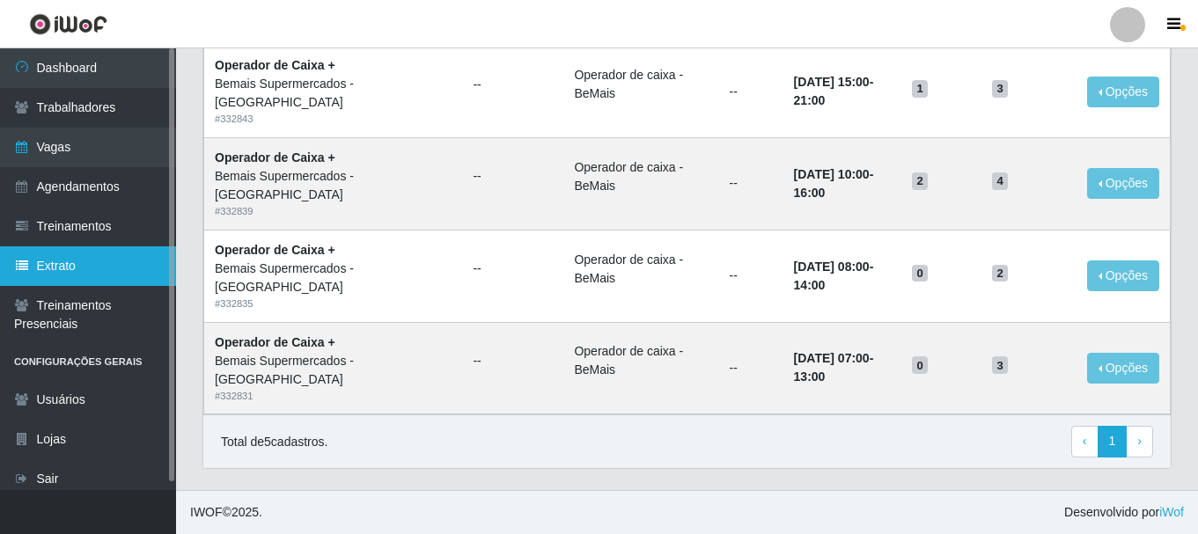
click at [65, 277] on link "Extrato" at bounding box center [88, 266] width 176 height 40
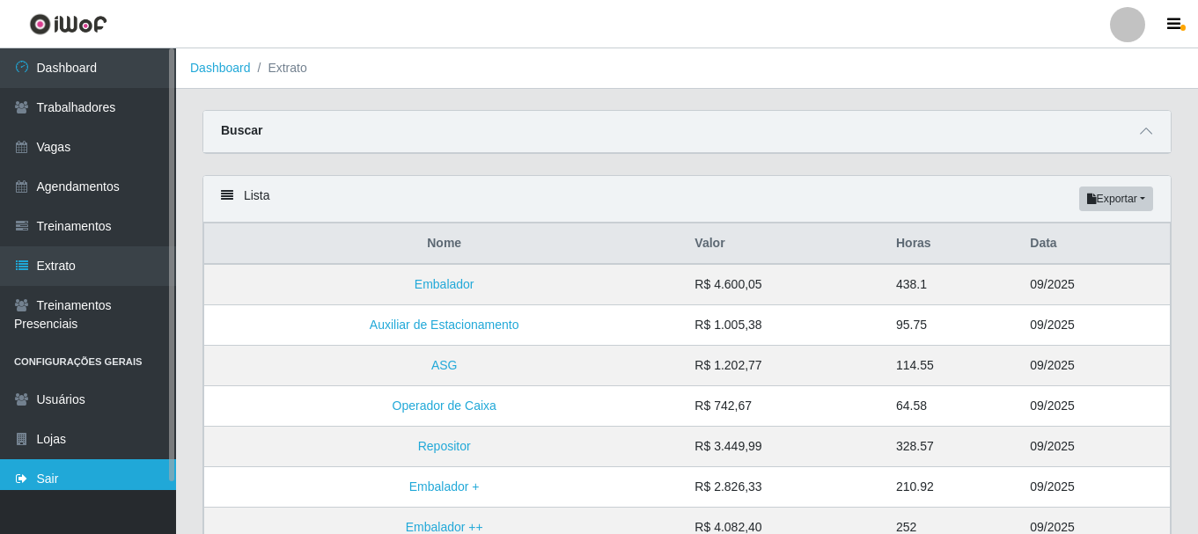
click at [43, 480] on link "Sair" at bounding box center [88, 479] width 176 height 40
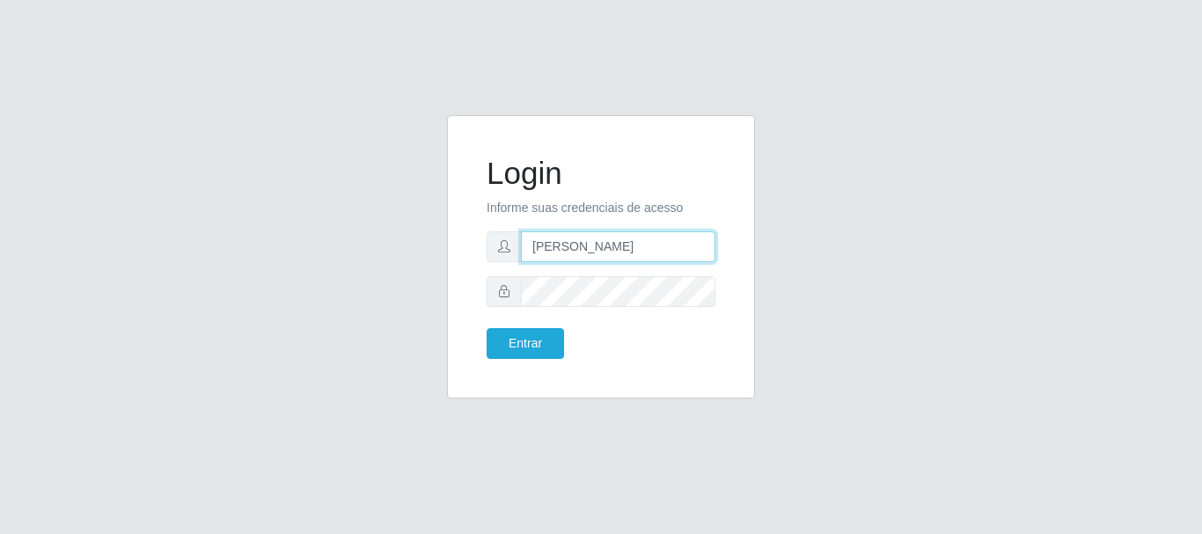
click at [664, 244] on input "[PERSON_NAME]" at bounding box center [618, 246] width 194 height 31
type input "a"
click at [1066, 146] on div "Login Informe suas credenciais de acesso Entrar" at bounding box center [600, 267] width 1003 height 304
click at [569, 251] on input "text" at bounding box center [618, 246] width 194 height 31
type input "[PERSON_NAME]"
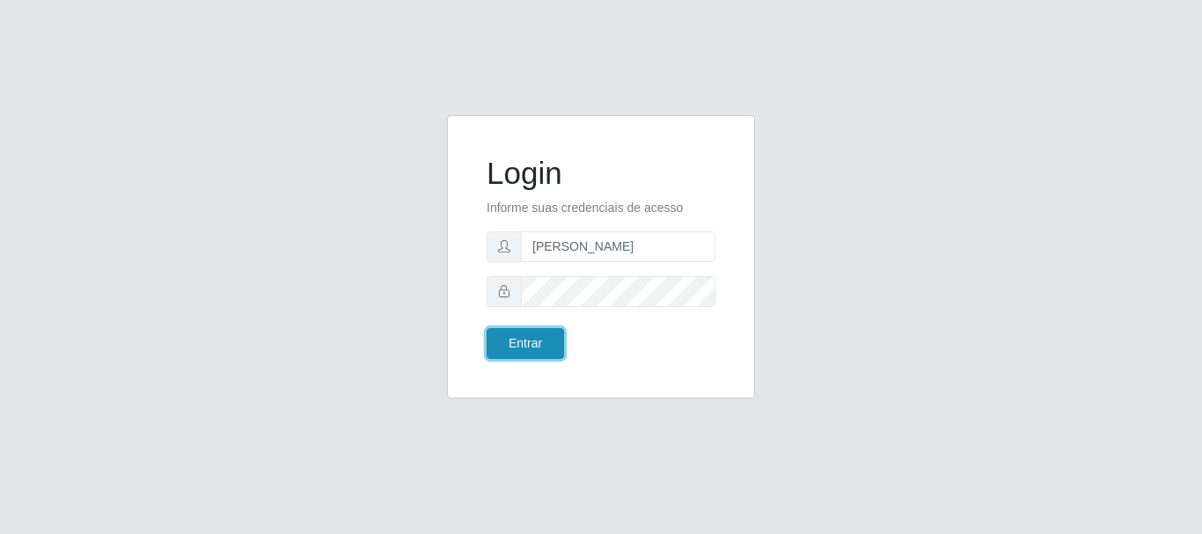
click at [533, 347] on button "Entrar" at bounding box center [525, 343] width 77 height 31
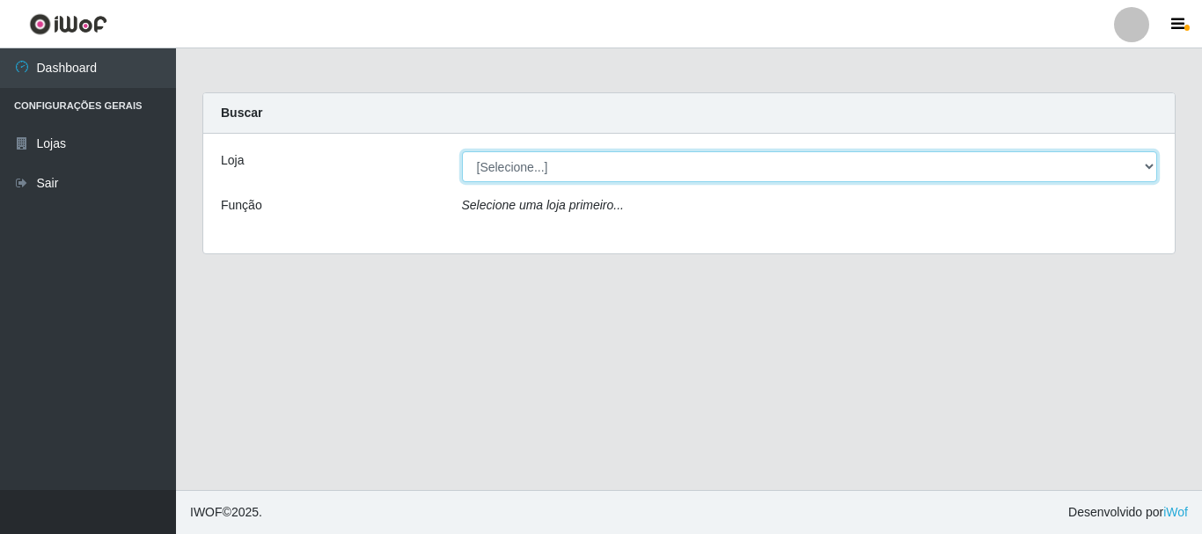
click at [546, 165] on select "[Selecione...] Bemais Supermercados - [GEOGRAPHIC_DATA]" at bounding box center [810, 166] width 696 height 31
select select "249"
click at [462, 151] on select "[Selecione...] Bemais Supermercados - [GEOGRAPHIC_DATA]" at bounding box center [810, 166] width 696 height 31
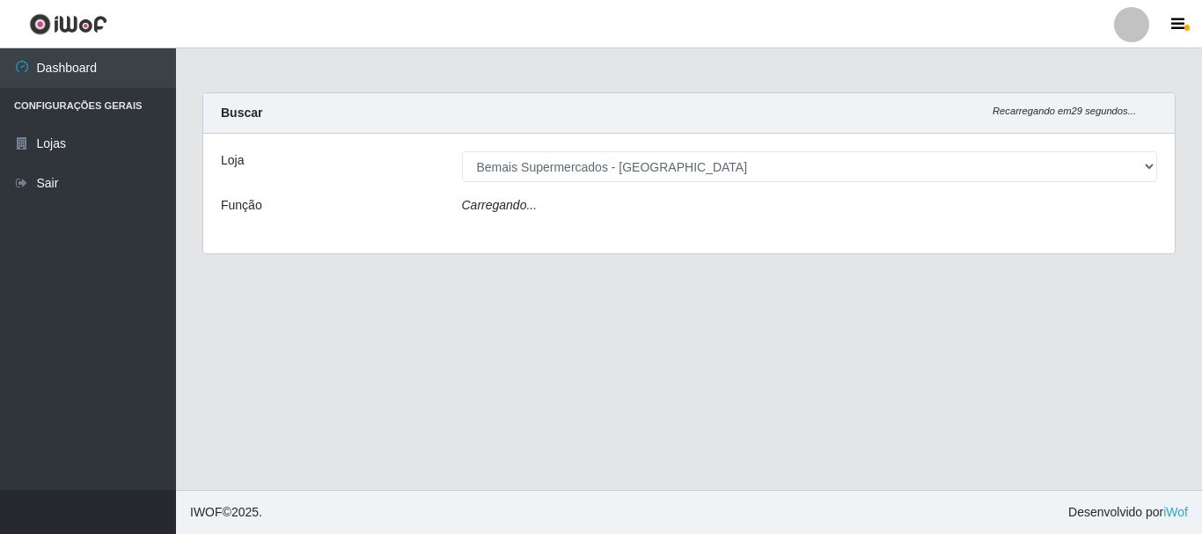
click at [559, 209] on div "Carregando..." at bounding box center [810, 209] width 722 height 26
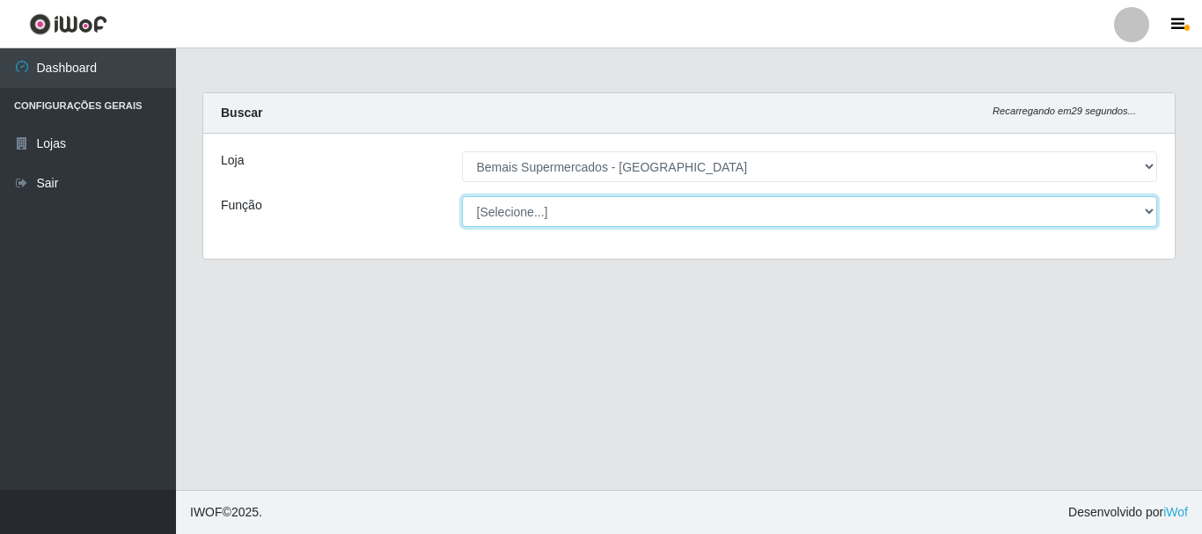
click at [559, 209] on select "[Selecione...] ASG ASG + ASG ++ Auxiliar de Depósito Auxiliar de Depósito + Aux…" at bounding box center [810, 211] width 696 height 31
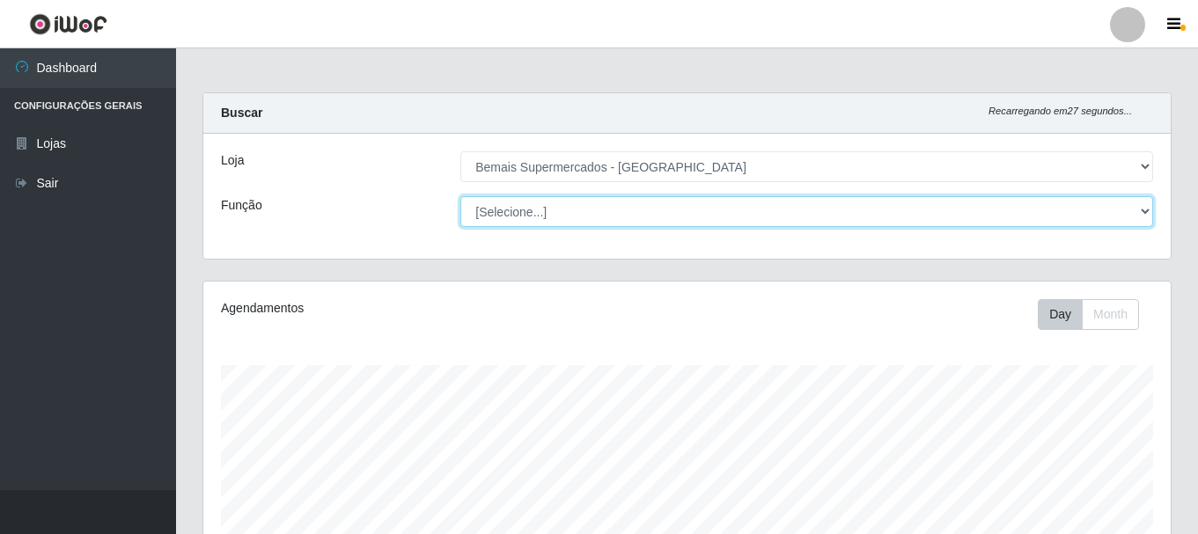
scroll to position [365, 967]
select select "72"
click at [460, 196] on select "[Selecione...] ASG ASG + ASG ++ Auxiliar de Depósito Auxiliar de Depósito + Aux…" at bounding box center [806, 211] width 693 height 31
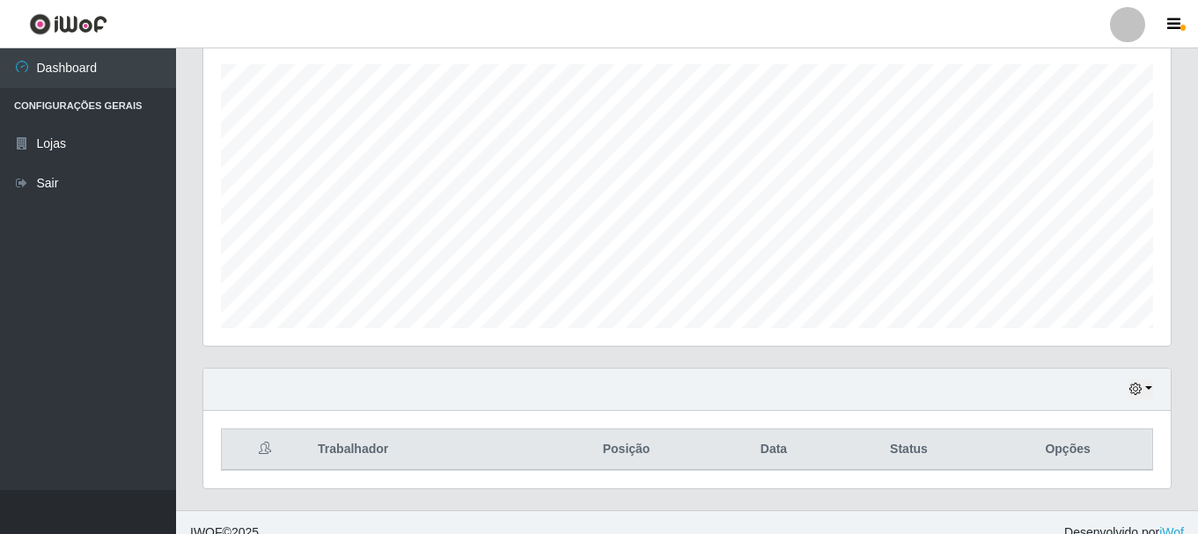
scroll to position [321, 0]
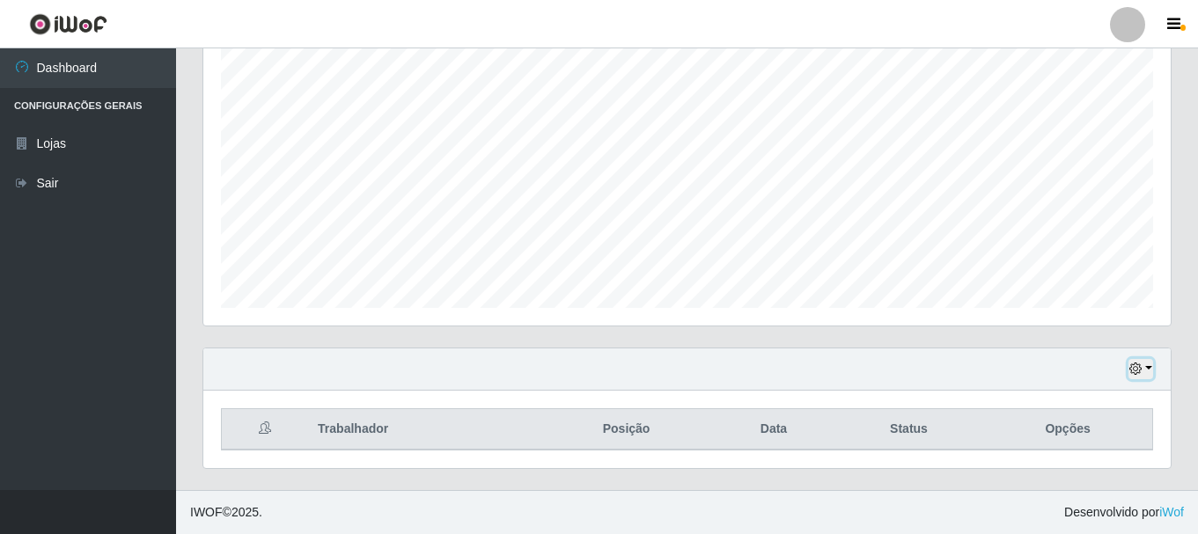
click at [1136, 367] on icon "button" at bounding box center [1135, 369] width 12 height 12
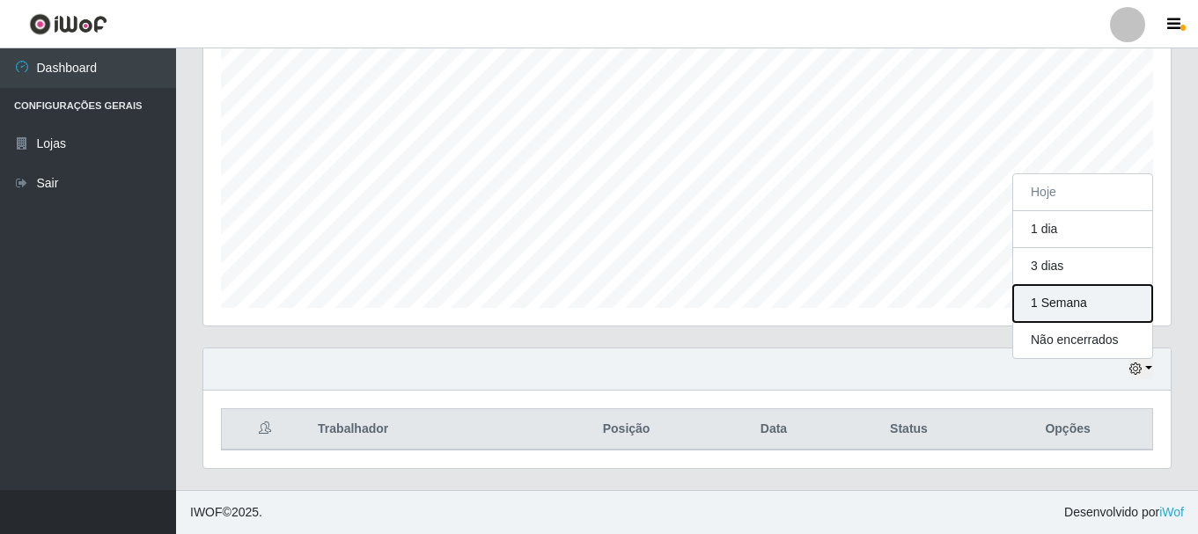
click at [1045, 313] on button "1 Semana" at bounding box center [1082, 303] width 139 height 37
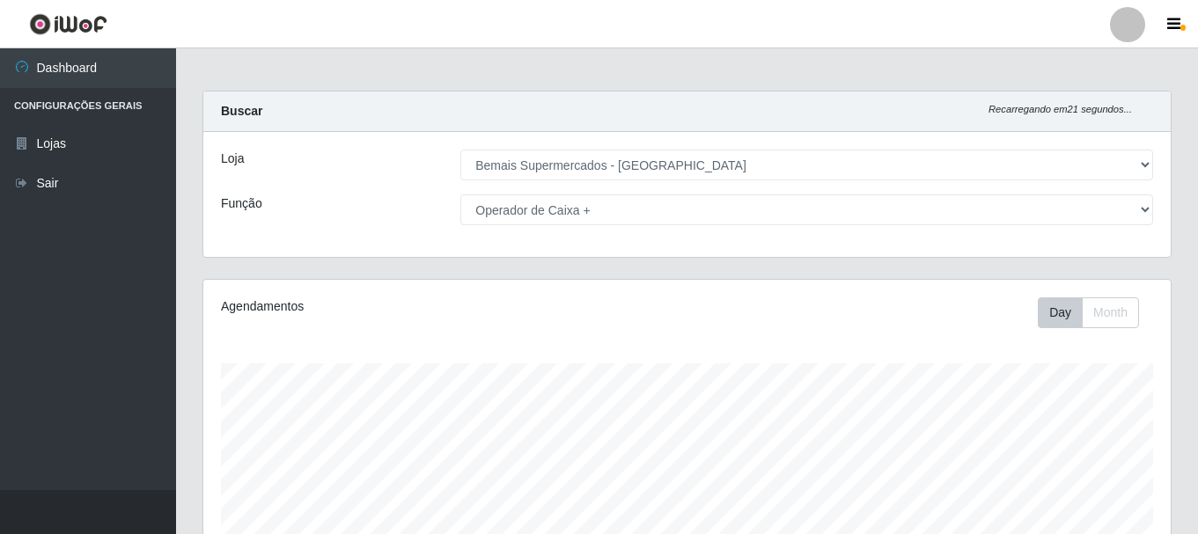
scroll to position [0, 0]
click at [797, 24] on header "Perfil Alterar Senha Sair" at bounding box center [599, 24] width 1198 height 48
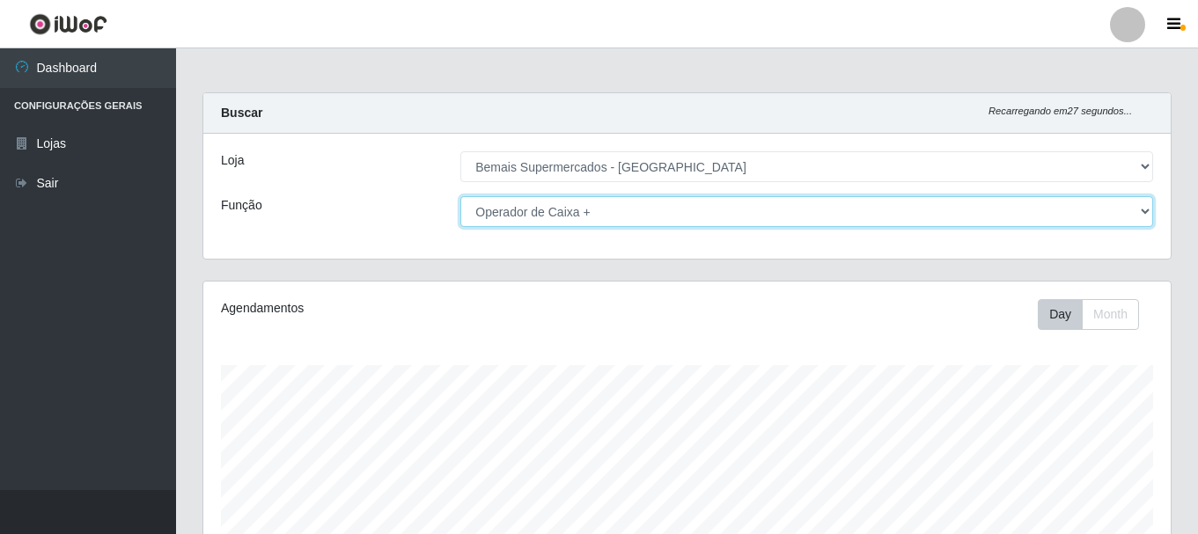
click at [607, 211] on select "[Selecione...] ASG ASG + ASG ++ Auxiliar de Depósito Auxiliar de Depósito + Aux…" at bounding box center [806, 211] width 693 height 31
click at [460, 196] on select "[Selecione...] ASG ASG + ASG ++ Auxiliar de Depósito Auxiliar de Depósito + Aux…" at bounding box center [806, 211] width 693 height 31
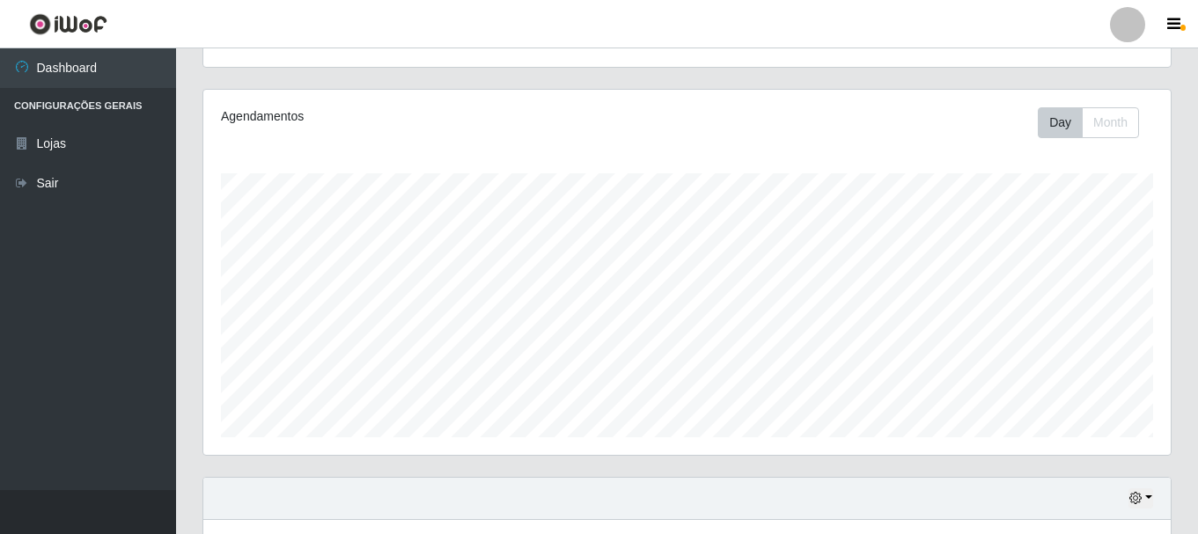
scroll to position [352, 0]
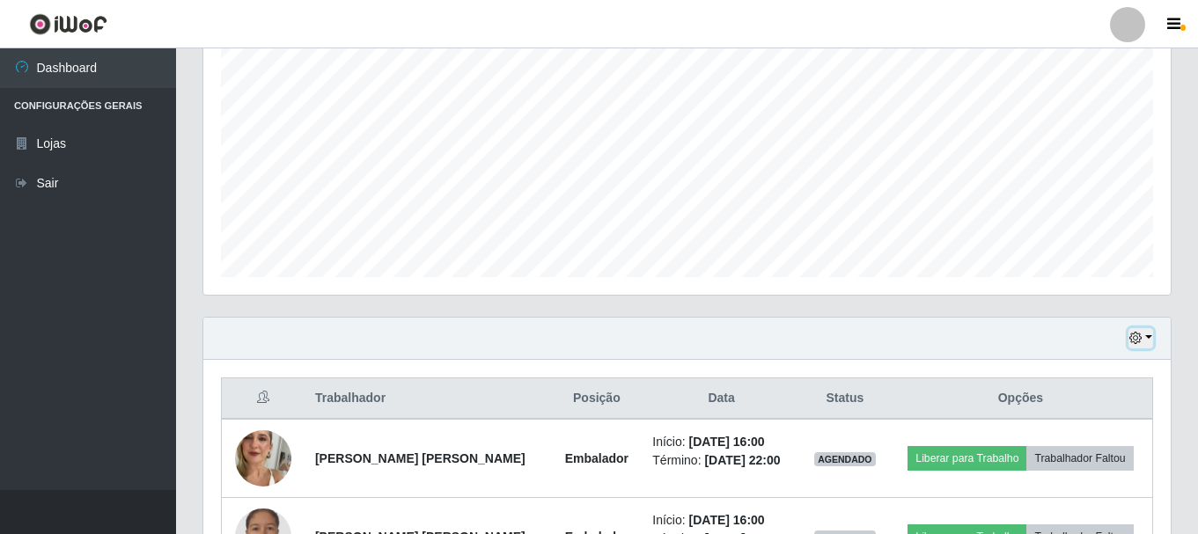
click at [1145, 334] on button "button" at bounding box center [1140, 338] width 25 height 20
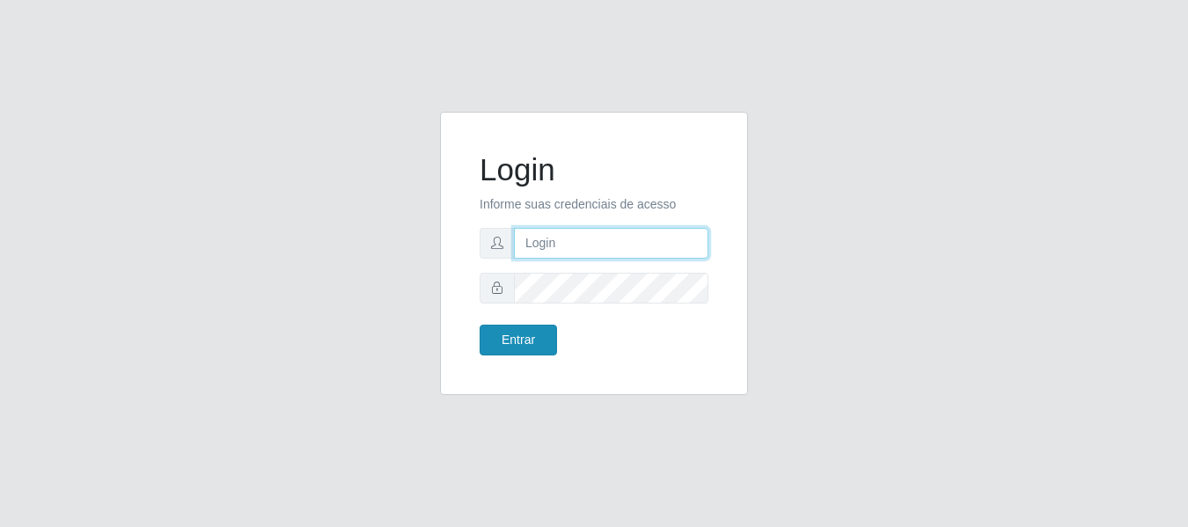
type input "[PERSON_NAME]"
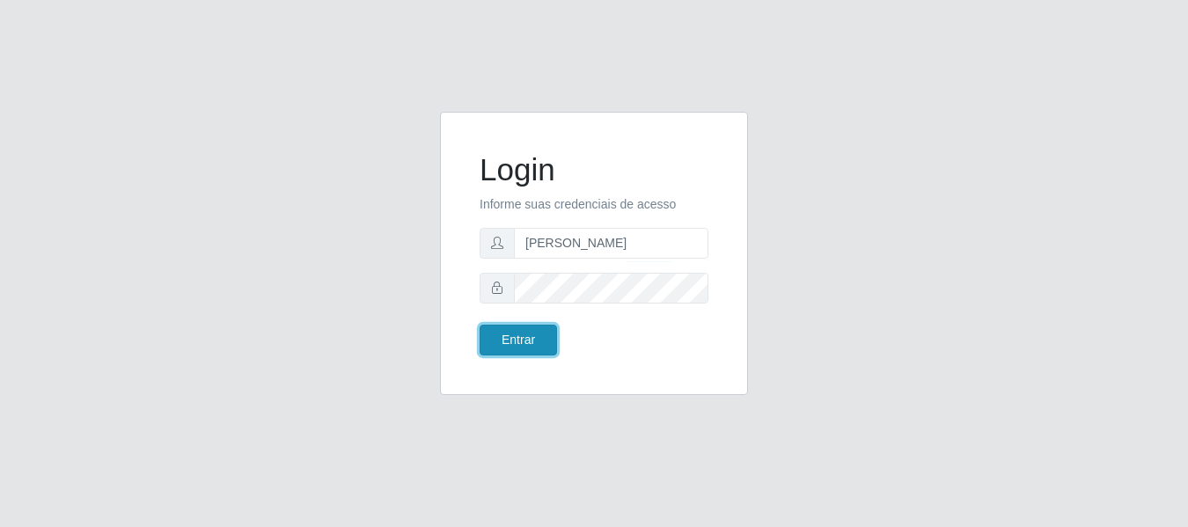
click at [510, 348] on button "Entrar" at bounding box center [518, 340] width 77 height 31
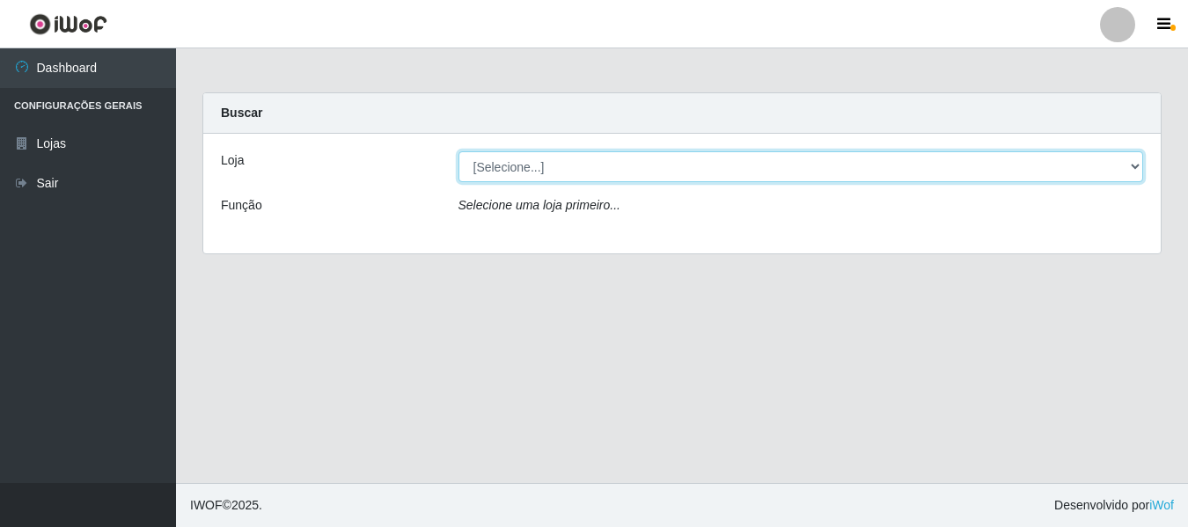
click at [537, 170] on select "[Selecione...] Bemais Supermercados - [GEOGRAPHIC_DATA]" at bounding box center [801, 166] width 686 height 31
select select "249"
click at [458, 151] on select "[Selecione...] Bemais Supermercados - [GEOGRAPHIC_DATA]" at bounding box center [801, 166] width 686 height 31
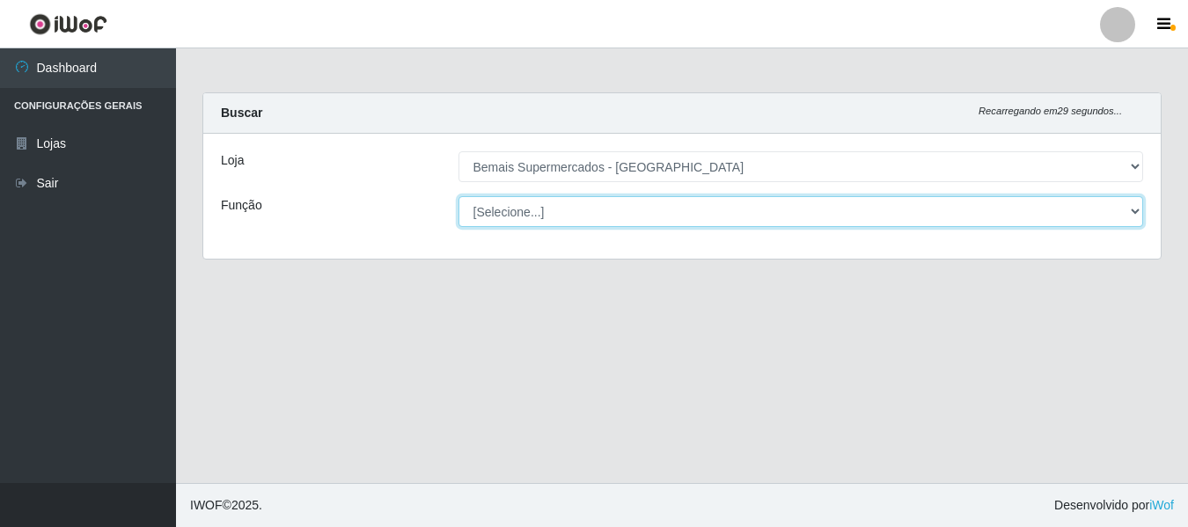
click at [538, 217] on select "[Selecione...] ASG ASG + ASG ++ Auxiliar de Depósito Auxiliar de Depósito + Aux…" at bounding box center [801, 211] width 686 height 31
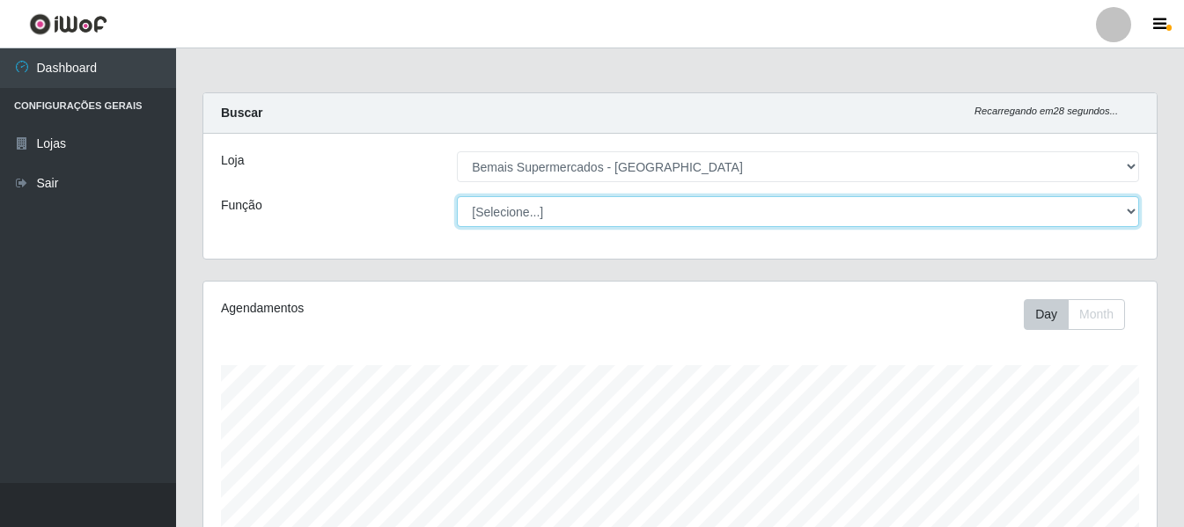
scroll to position [365, 953]
select select "72"
click at [457, 196] on select "[Selecione...] ASG ASG + ASG ++ Auxiliar de Depósito Auxiliar de Depósito + Aux…" at bounding box center [798, 211] width 682 height 31
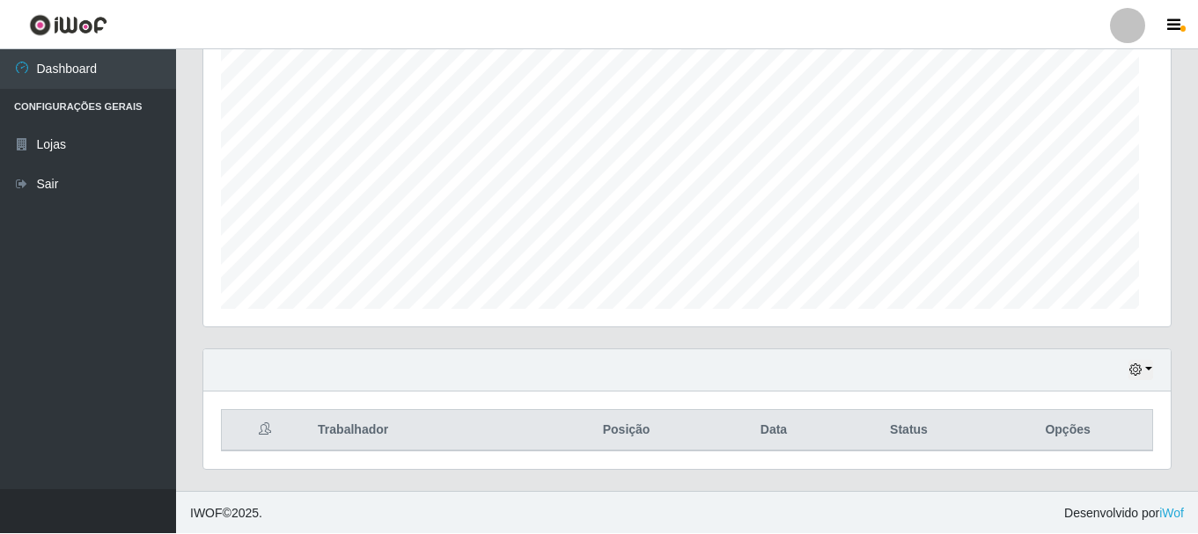
scroll to position [365, 967]
click at [1149, 365] on button "button" at bounding box center [1140, 369] width 25 height 20
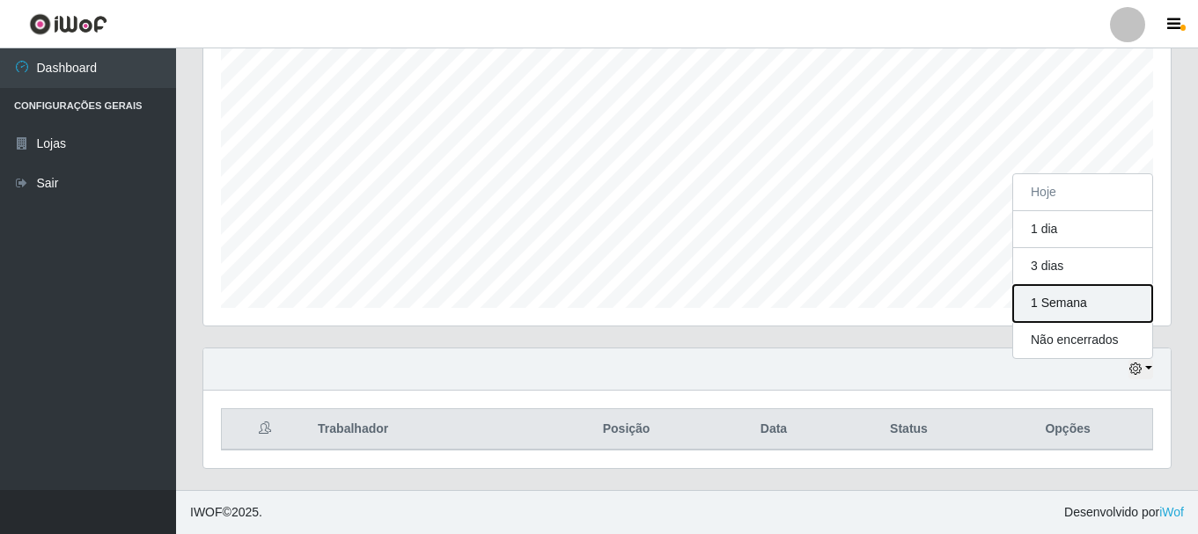
click at [1075, 305] on button "1 Semana" at bounding box center [1082, 303] width 139 height 37
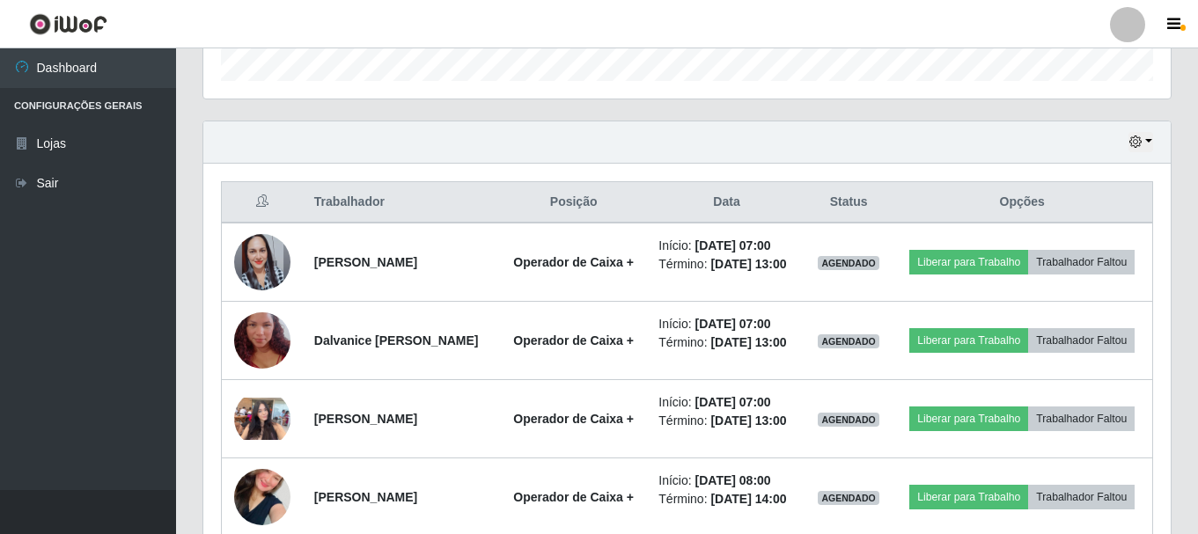
scroll to position [497, 0]
